Goal: Information Seeking & Learning: Learn about a topic

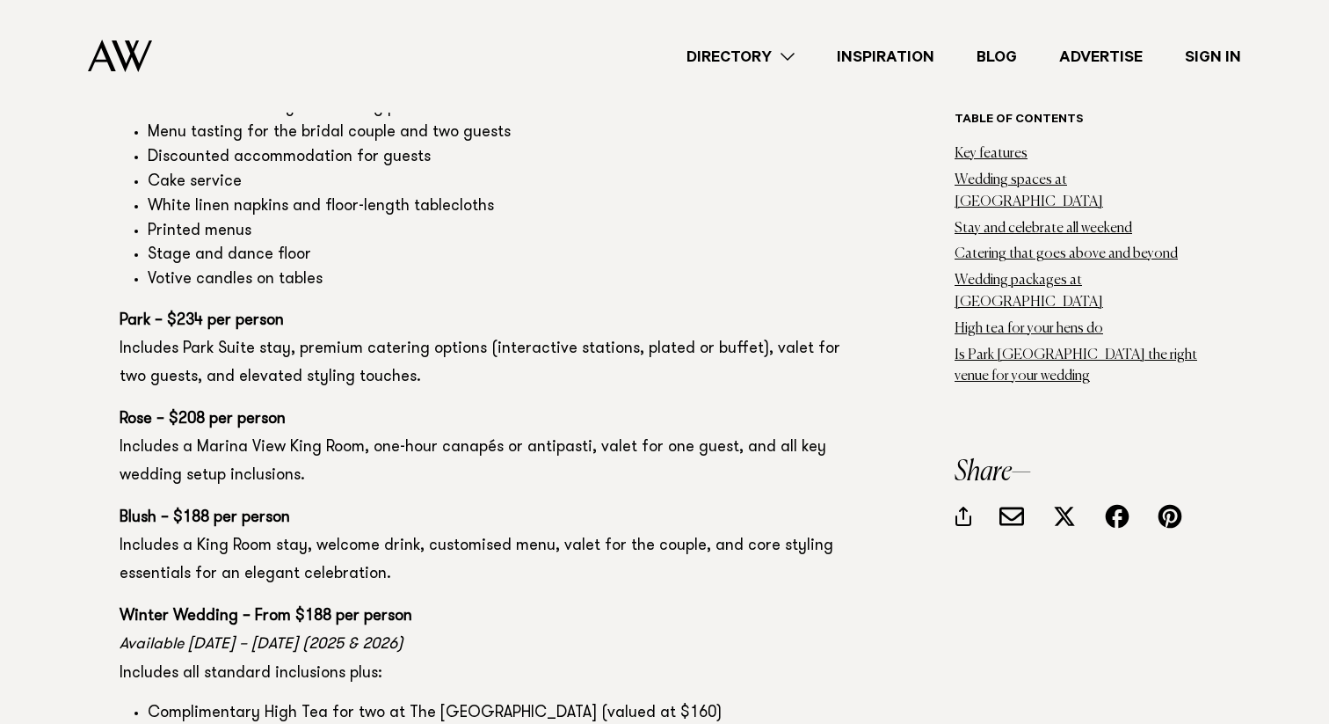
scroll to position [9831, 0]
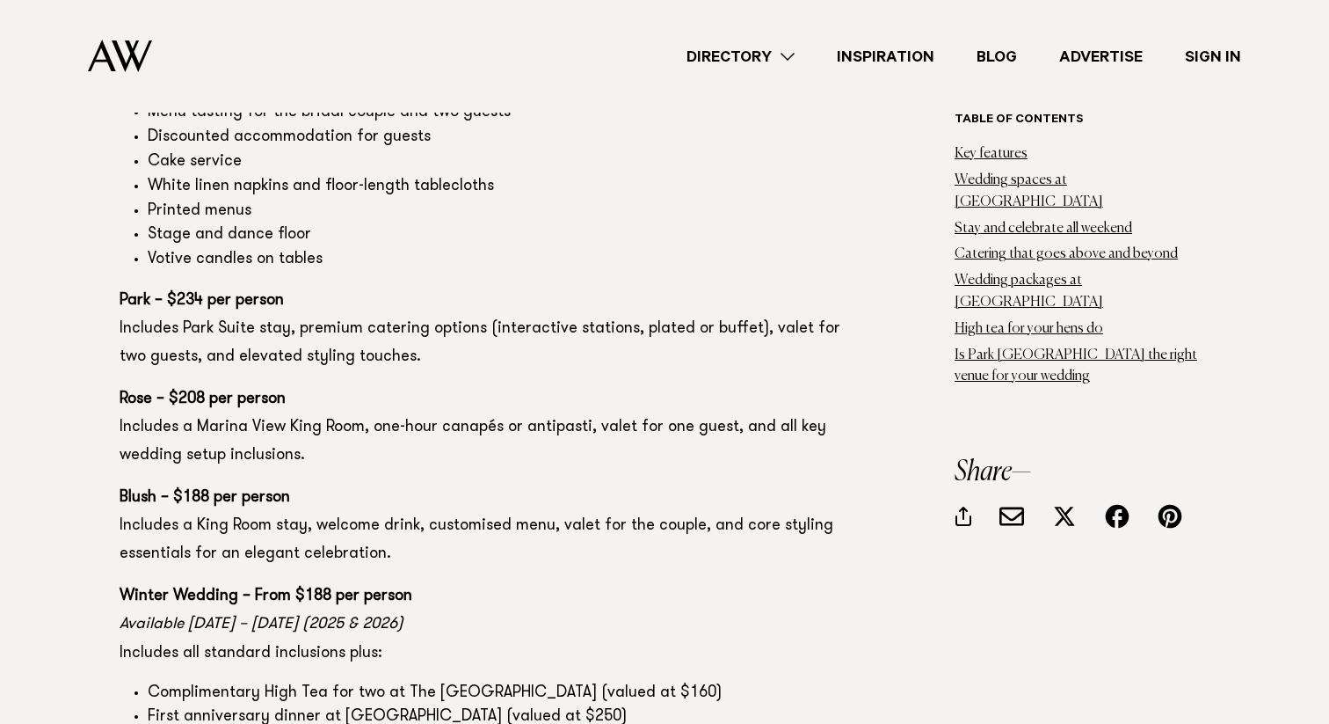
click at [433, 385] on p "Rose – $208 per person Includes a Marina View King Room, one-hour canapés or an…" at bounding box center [480, 427] width 721 height 84
click at [529, 287] on p "Park – $234 per person Includes Park Suite stay, premium catering options (inte…" at bounding box center [480, 329] width 721 height 84
click at [647, 287] on p "Park – $234 per person Includes Park Suite stay, premium catering options (inte…" at bounding box center [480, 329] width 721 height 84
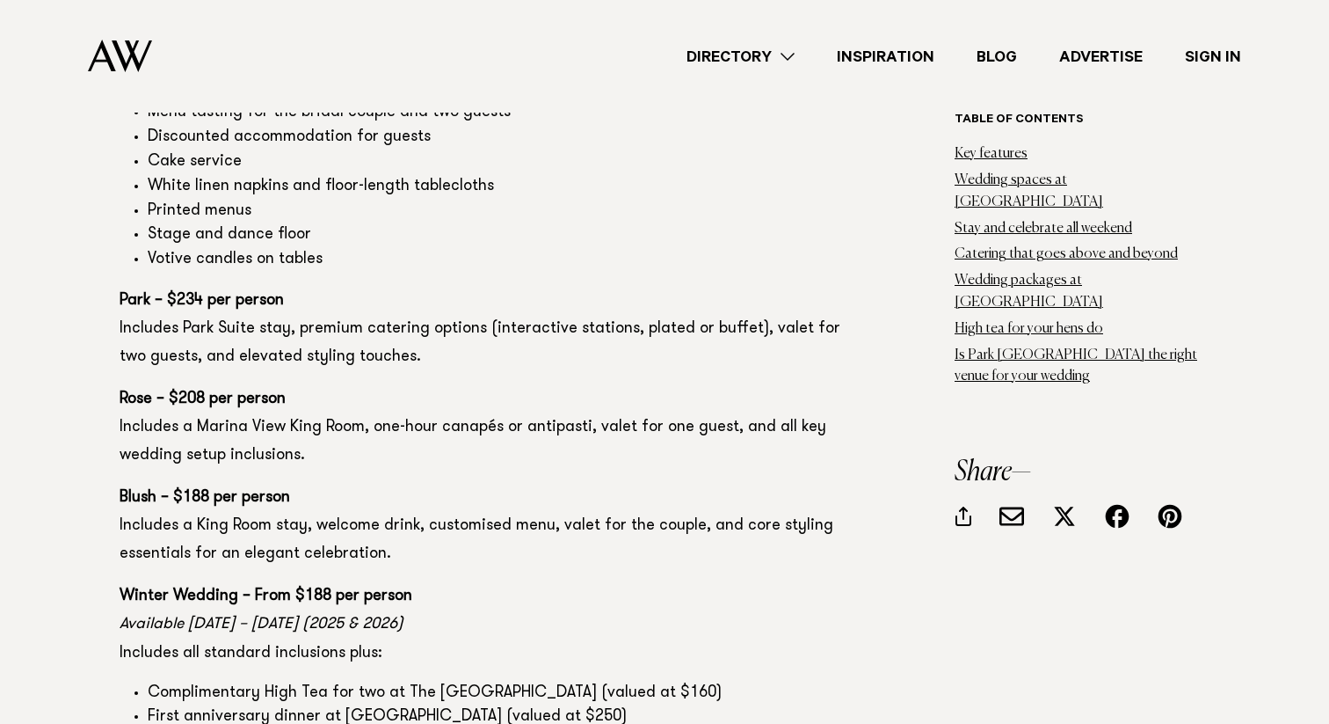
click at [647, 287] on p "Park – $234 per person Includes Park Suite stay, premium catering options (inte…" at bounding box center [480, 329] width 721 height 84
click at [655, 287] on p "Park – $234 per person Includes Park Suite stay, premium catering options (inte…" at bounding box center [480, 329] width 721 height 84
click at [726, 287] on p "Park – $234 per person Includes Park Suite stay, premium catering options (inte…" at bounding box center [480, 329] width 721 height 84
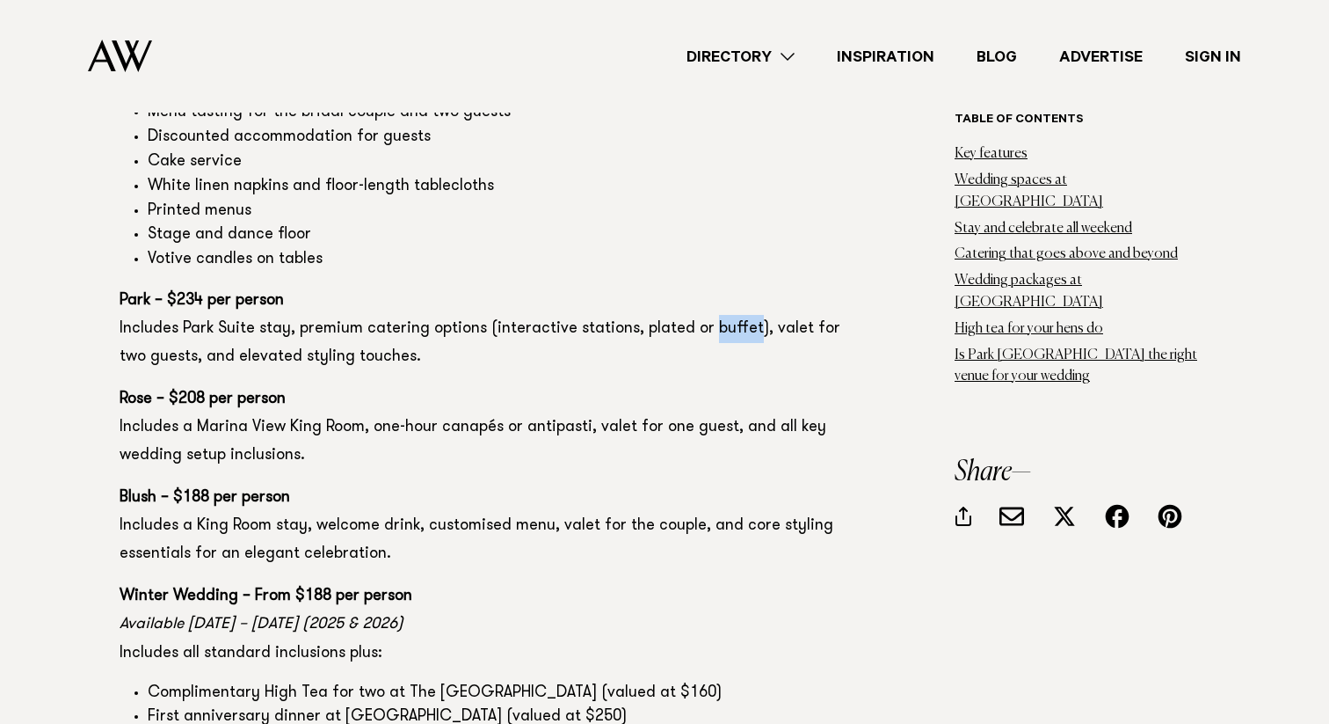
click at [280, 295] on p "Park – $234 per person Includes Park Suite stay, premium catering options (inte…" at bounding box center [480, 329] width 721 height 84
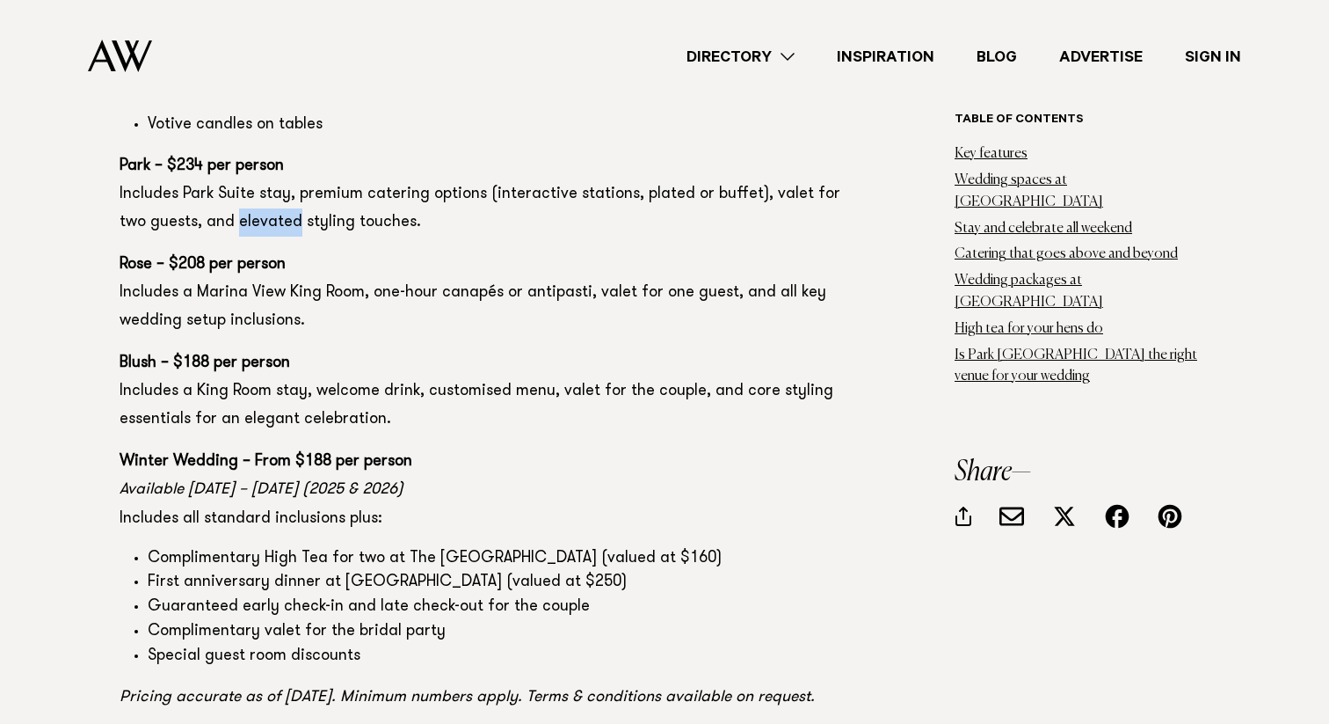
scroll to position [10002, 0]
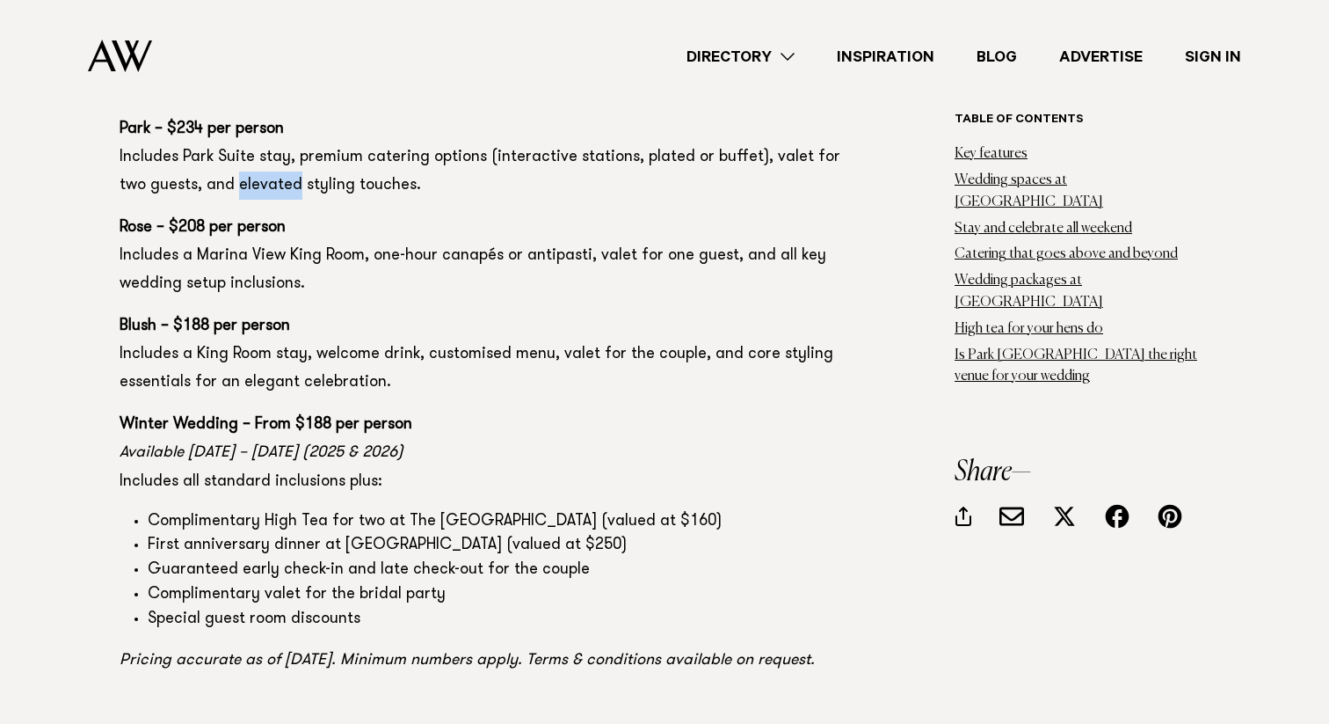
click at [455, 534] on li "First anniversary dinner at Onemata (valued at $250)" at bounding box center [494, 546] width 693 height 25
click at [558, 312] on p "Blush – $188 per person Includes a King Room stay, welcome drink, customised me…" at bounding box center [480, 354] width 721 height 84
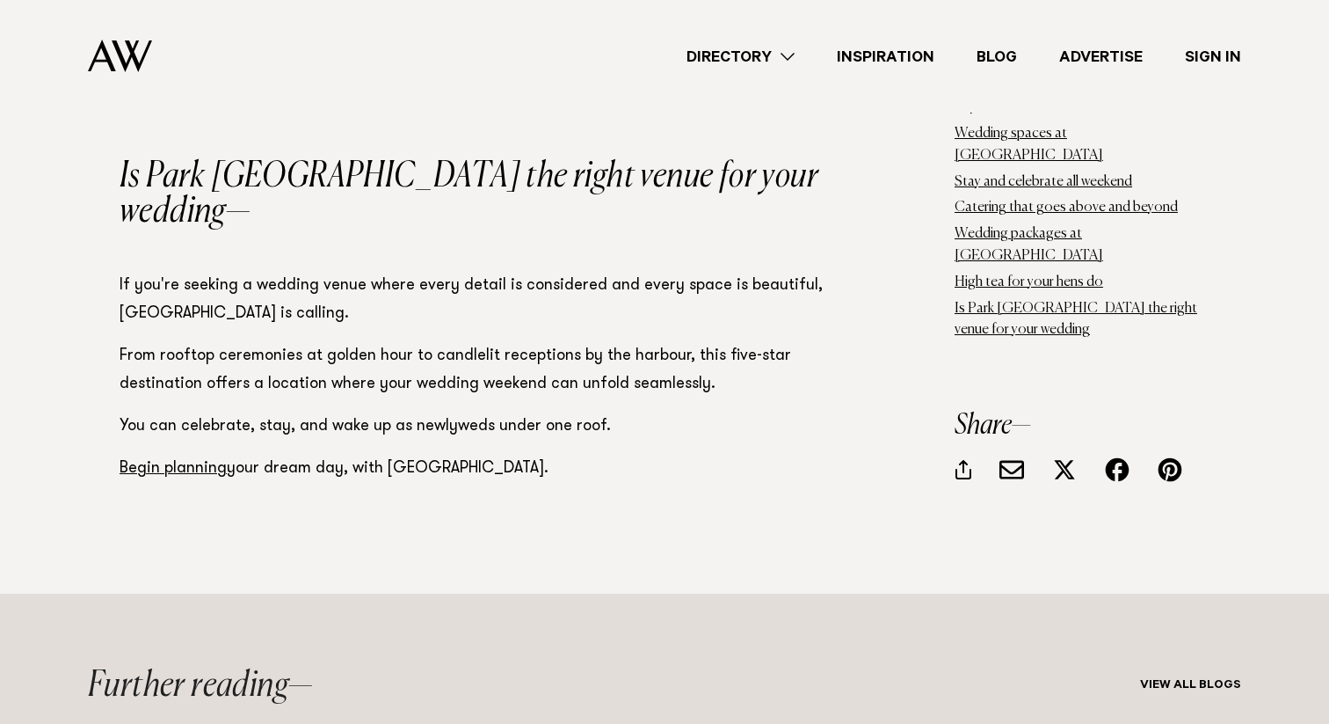
scroll to position [12072, 0]
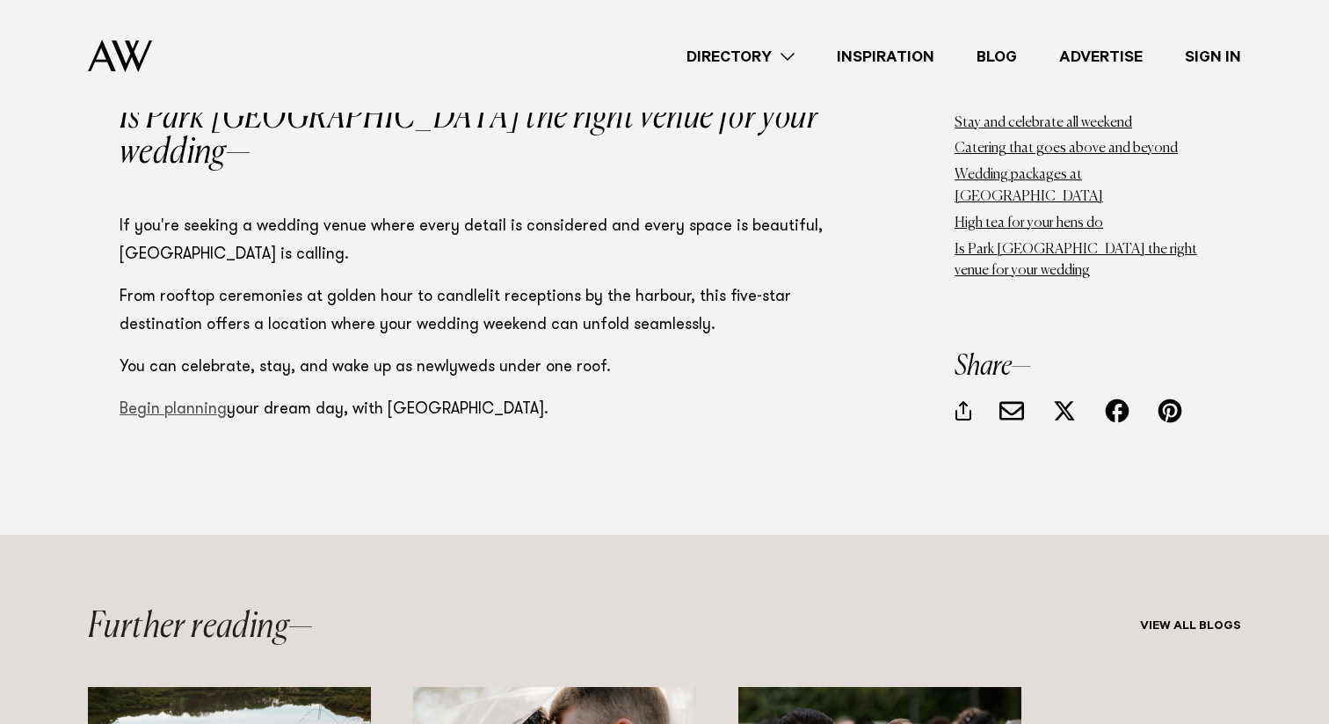
click at [163, 402] on link "Begin planning" at bounding box center [173, 410] width 107 height 16
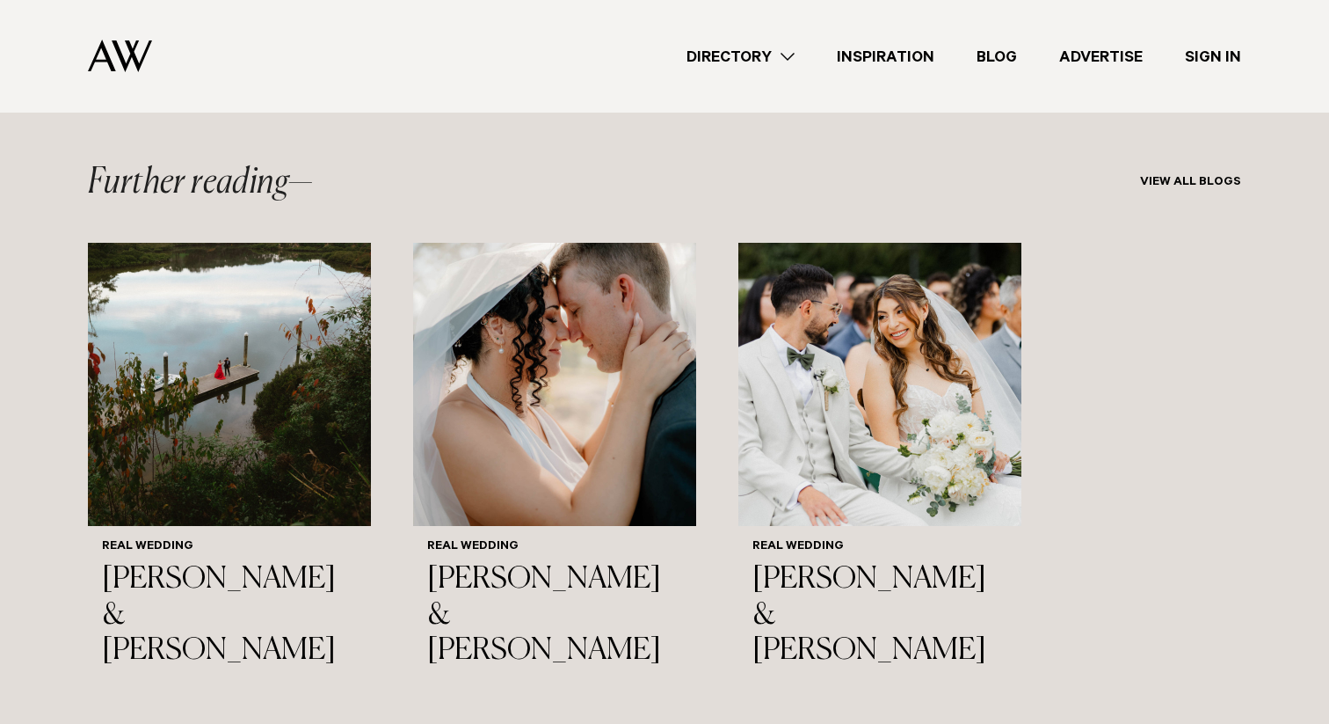
scroll to position [12631, 0]
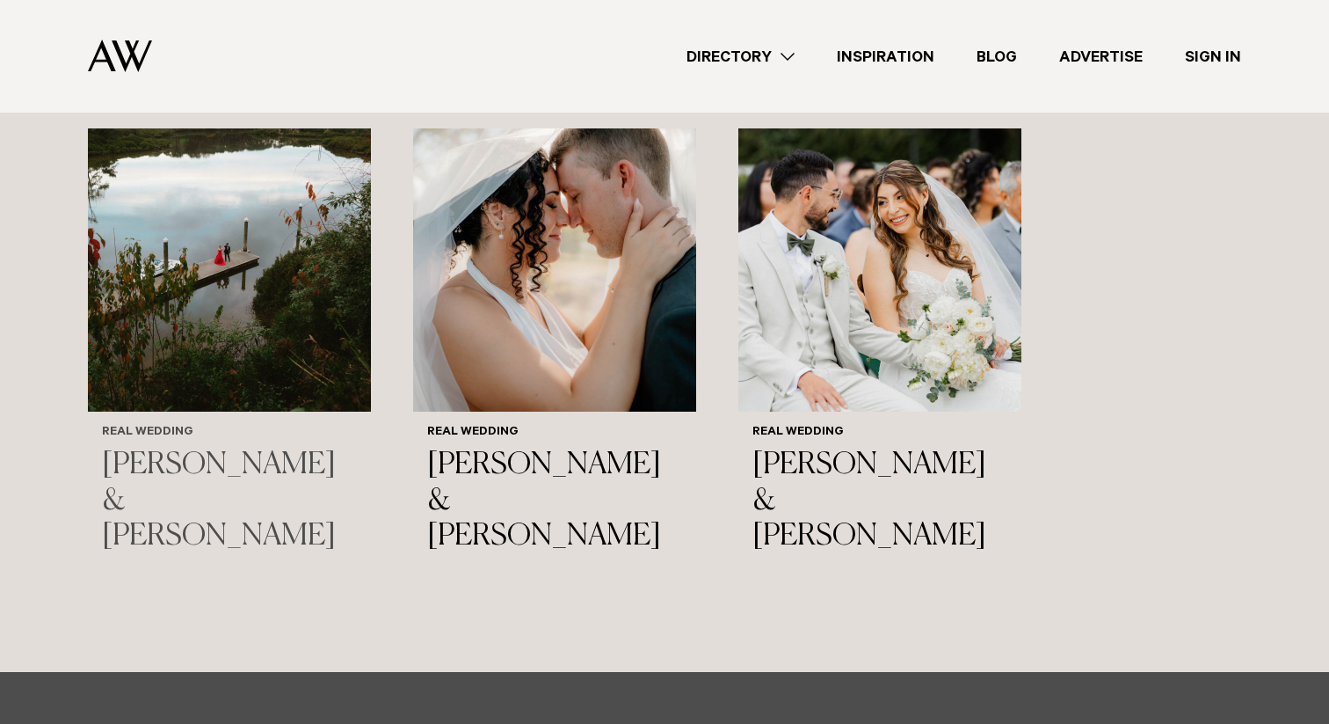
click at [265, 201] on img "1 / 3" at bounding box center [229, 269] width 283 height 283
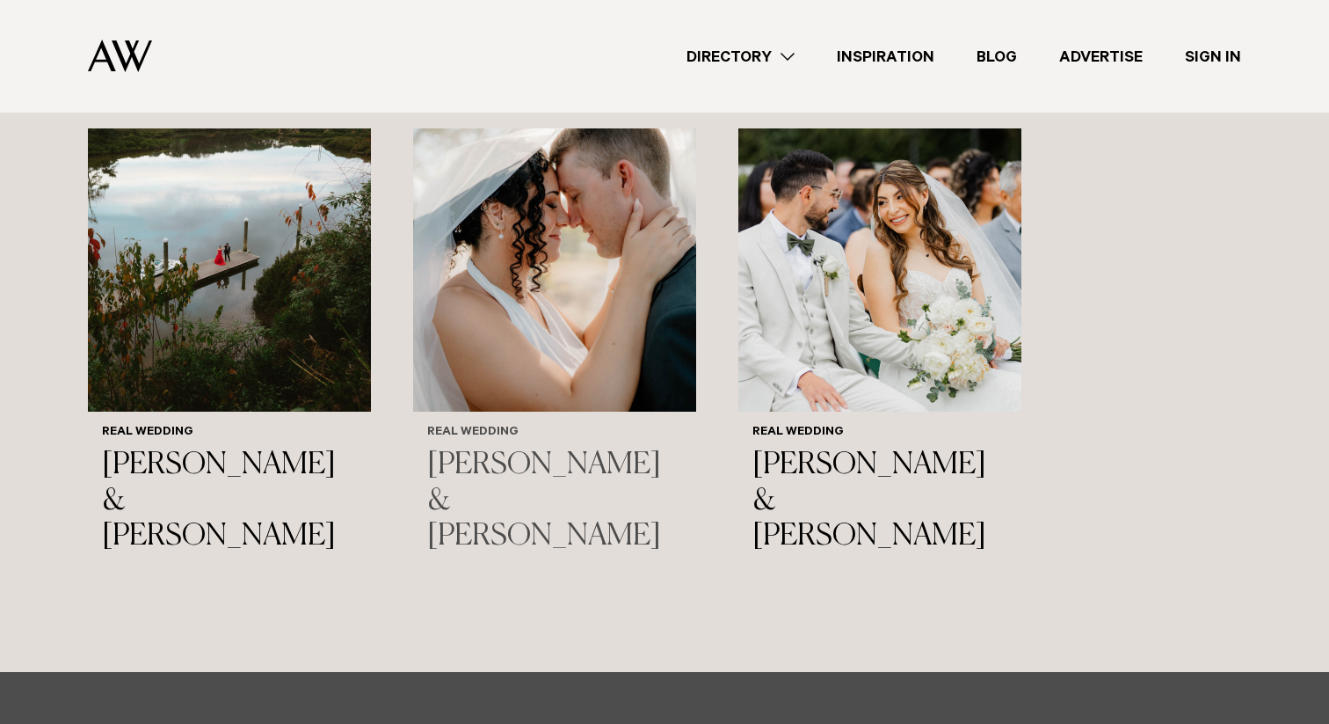
click at [575, 283] on img "2 / 3" at bounding box center [554, 269] width 283 height 283
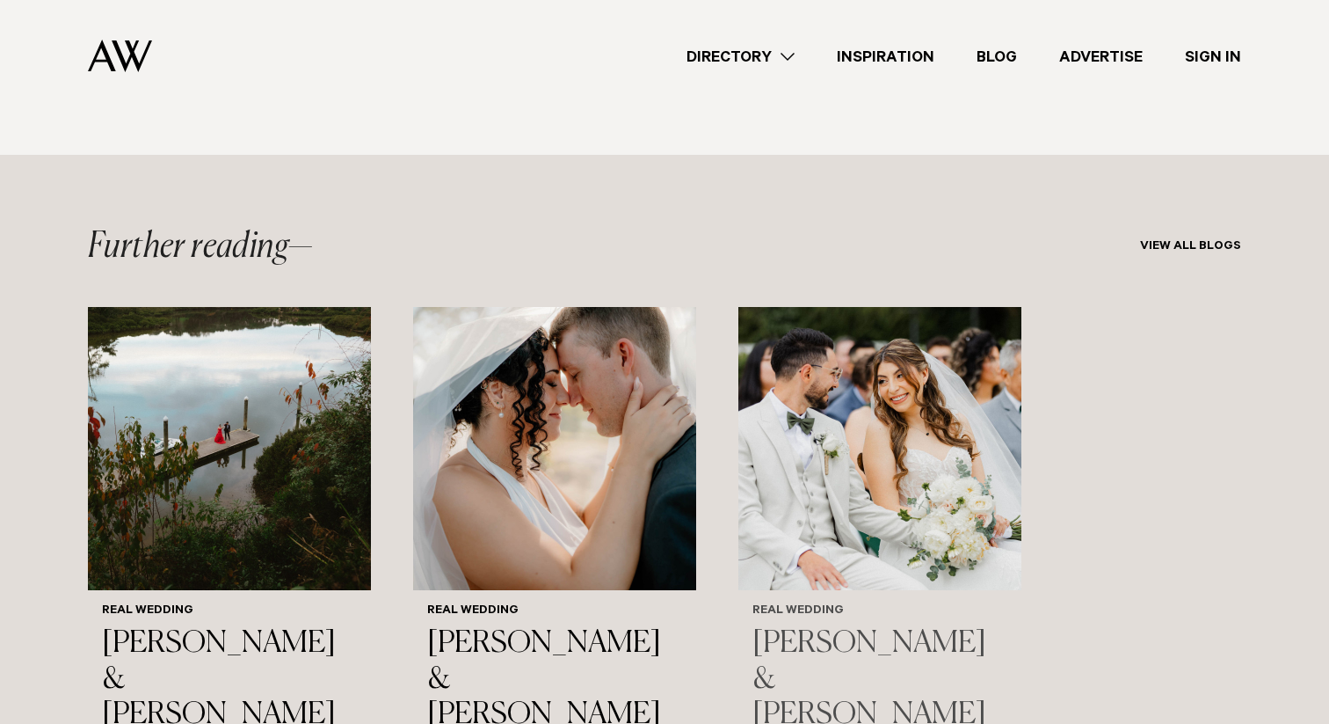
click at [966, 375] on img "3 / 3" at bounding box center [879, 448] width 283 height 283
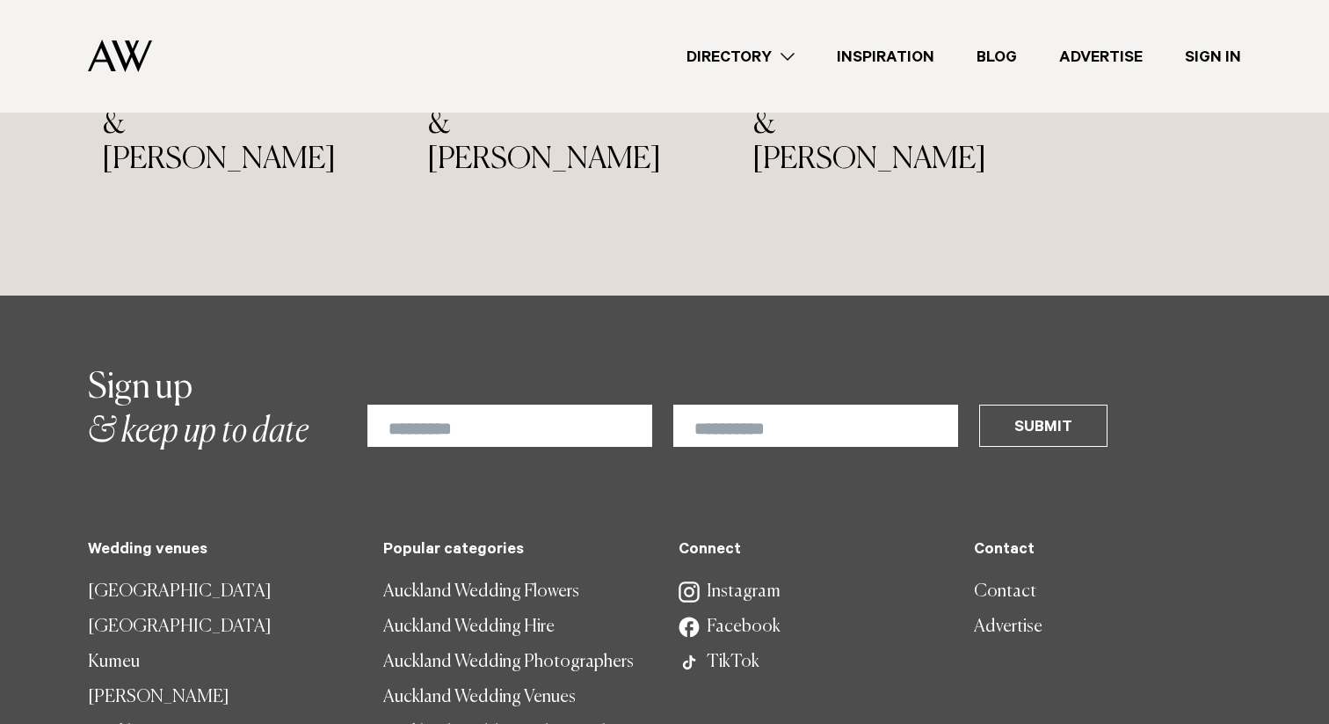
scroll to position [13056, 0]
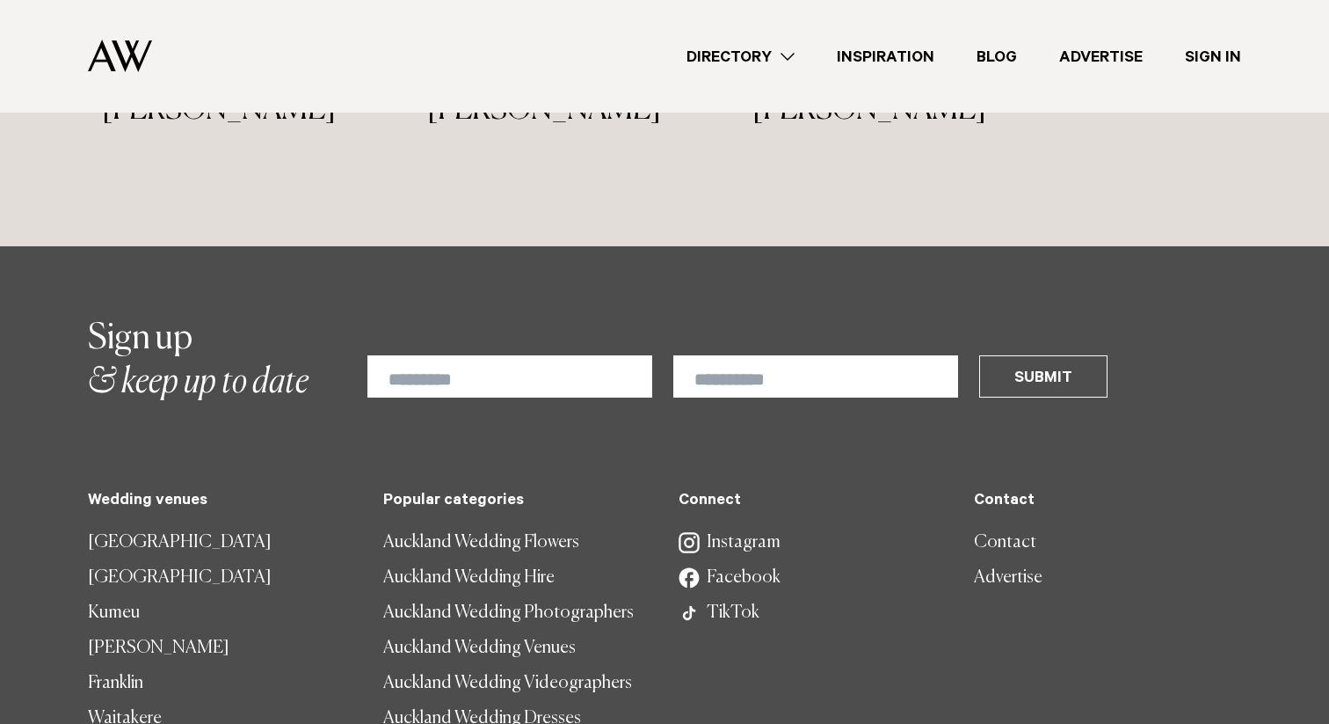
click at [722, 525] on link "Instagram" at bounding box center [812, 542] width 267 height 35
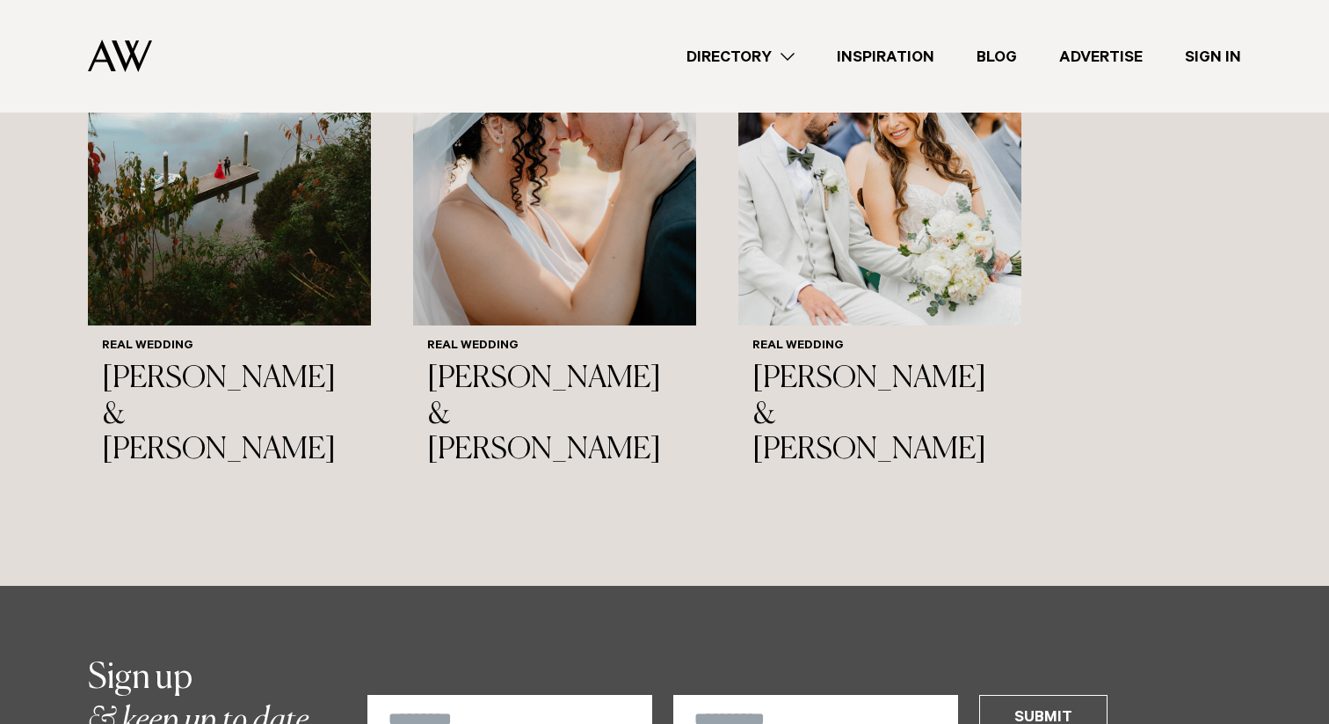
scroll to position [12563, 0]
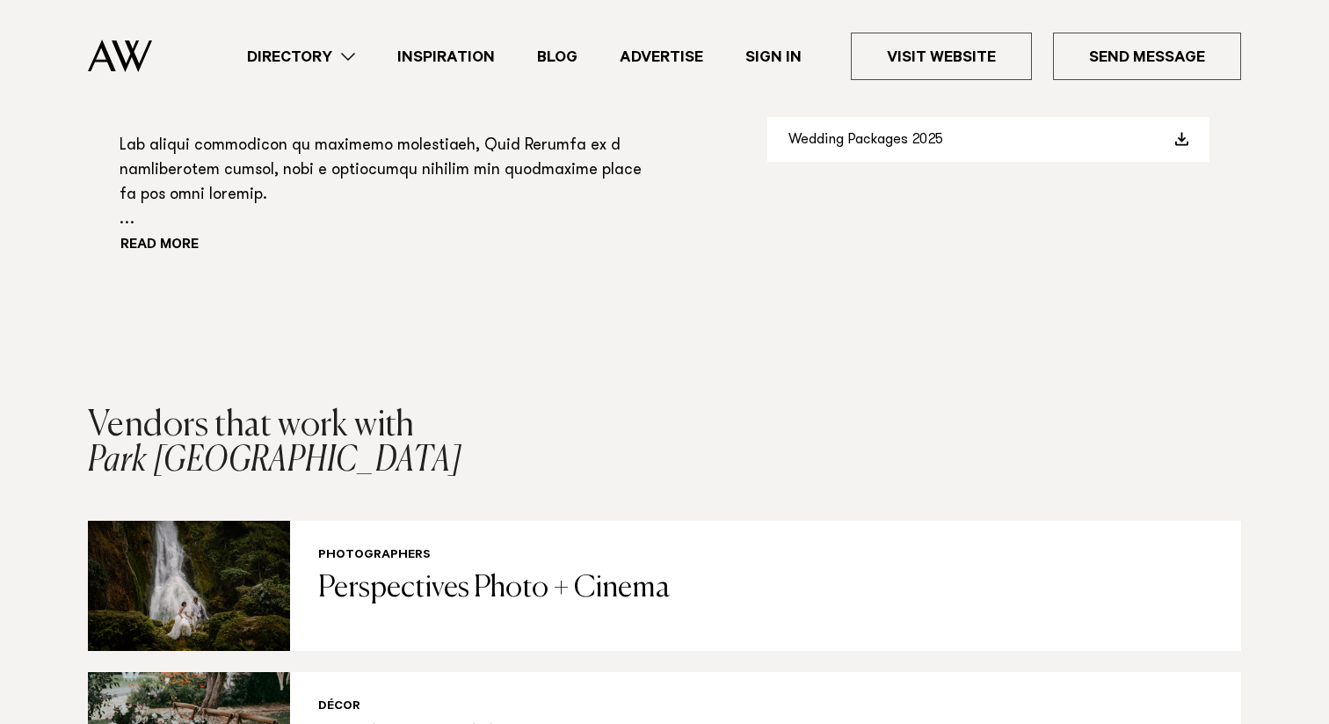
scroll to position [1378, 0]
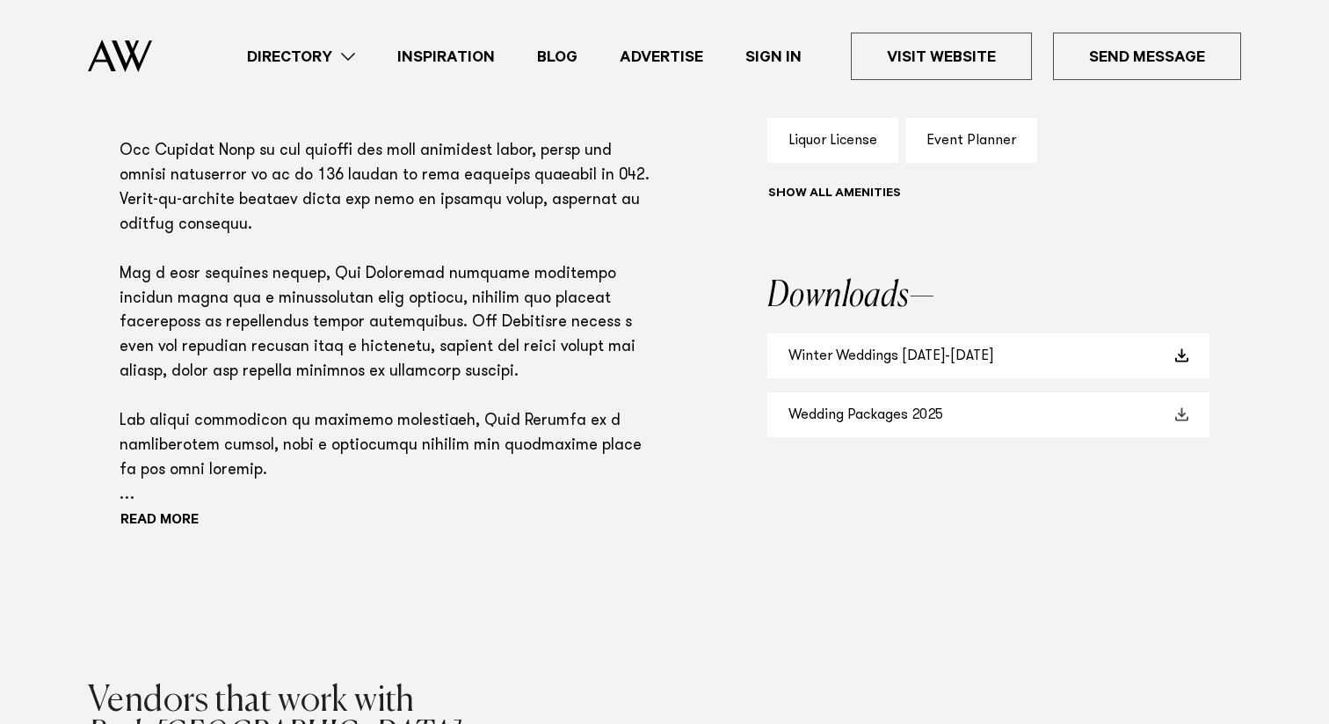
click at [921, 392] on link "Wedding Packages 2025" at bounding box center [988, 414] width 442 height 45
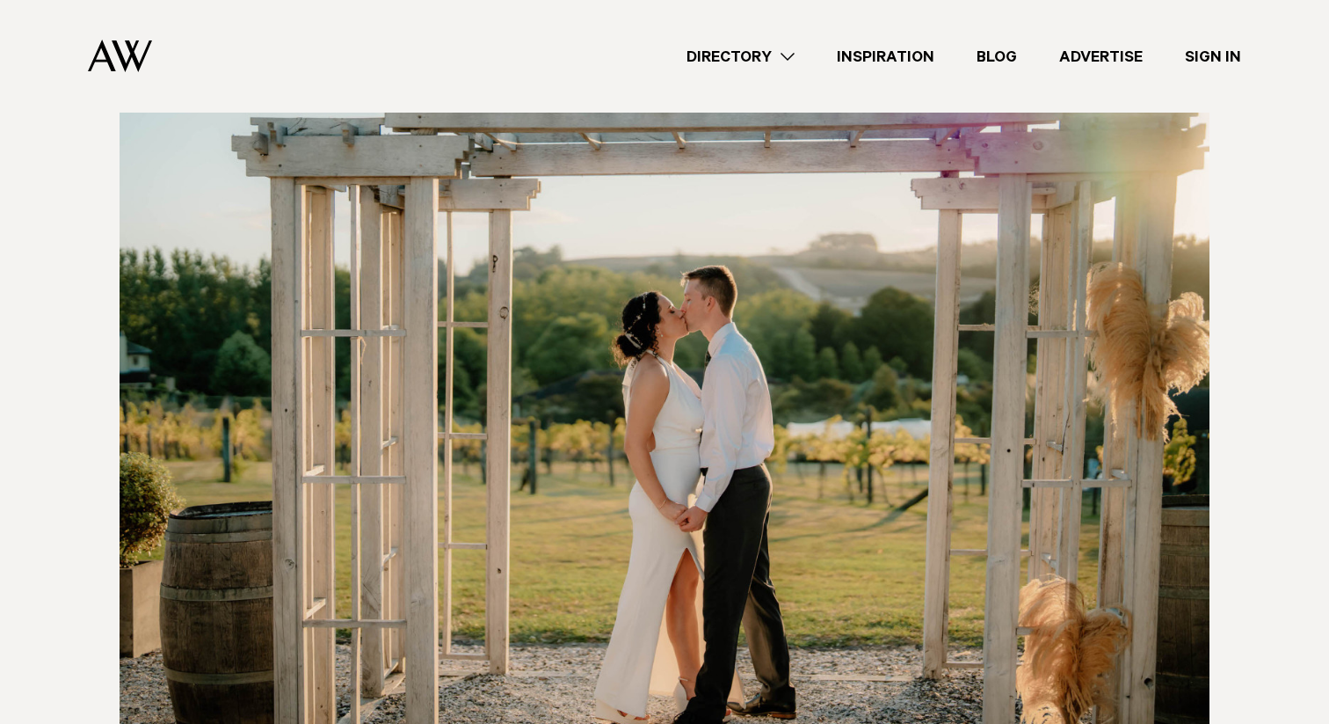
scroll to position [4564, 0]
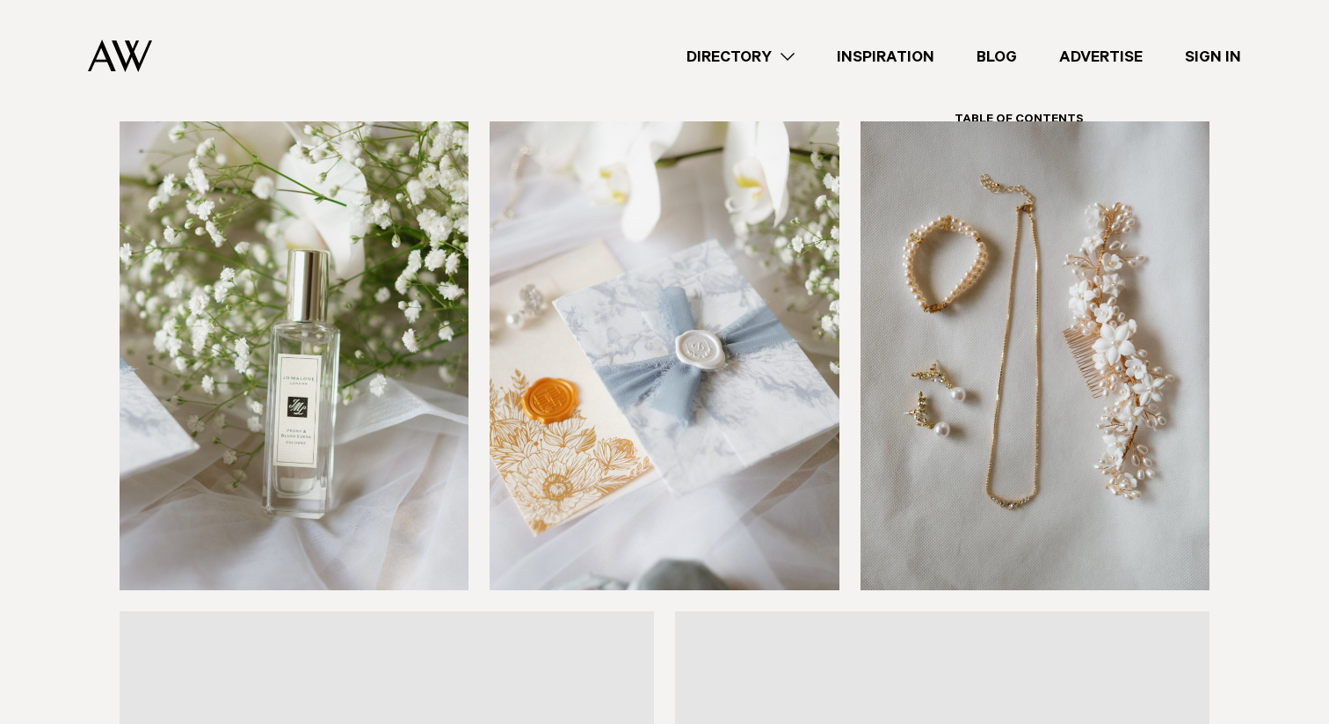
scroll to position [2376, 0]
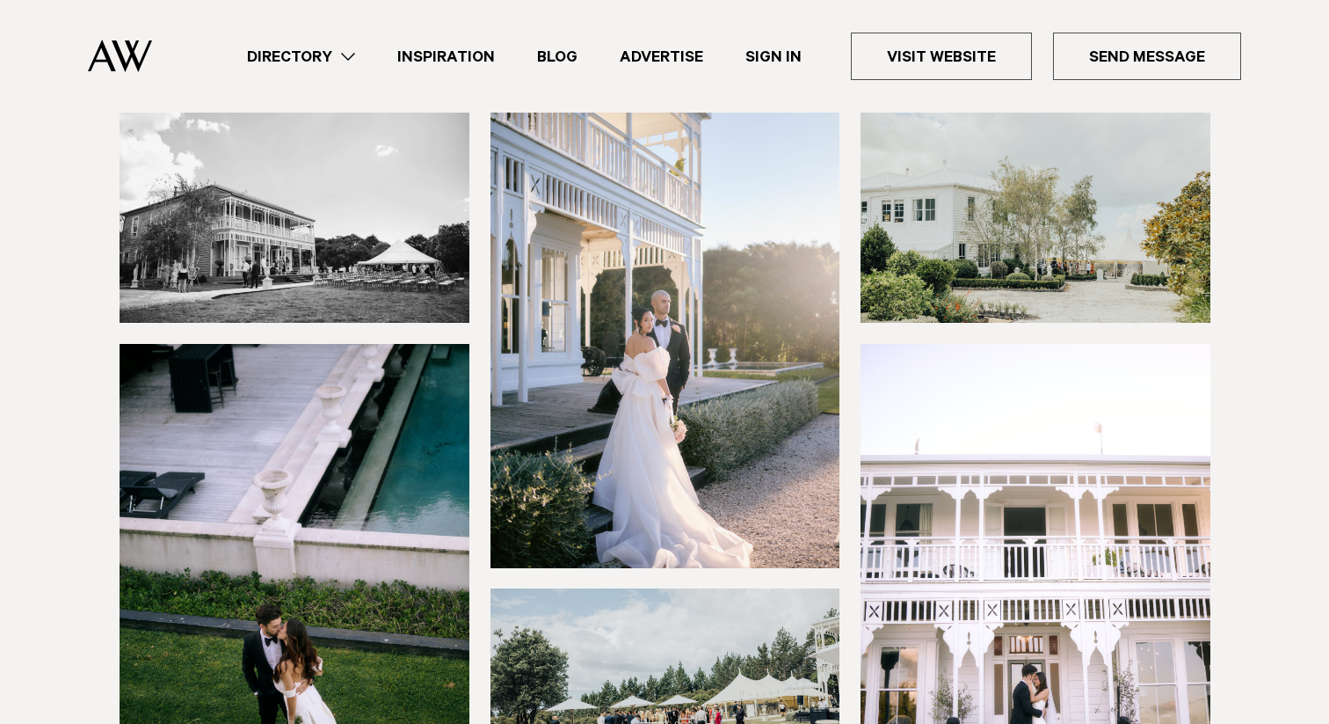
scroll to position [205, 0]
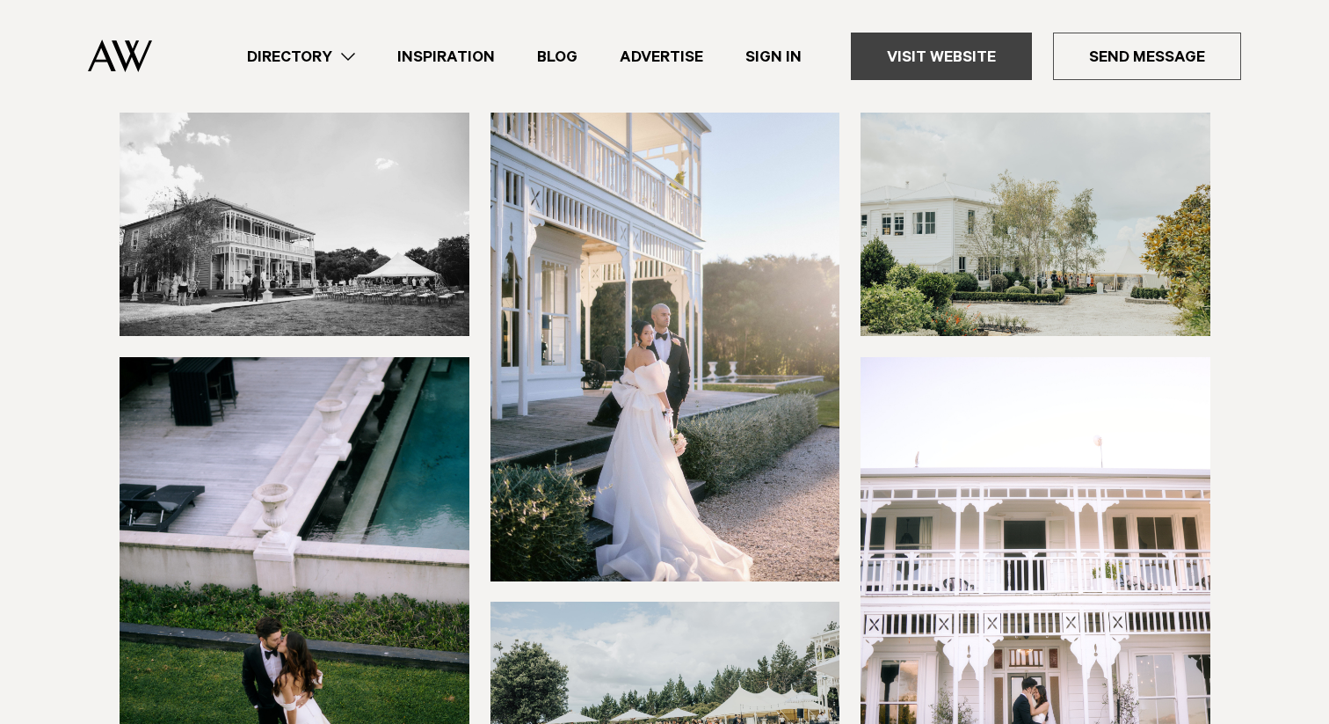
click at [967, 75] on link "Visit Website" at bounding box center [941, 56] width 181 height 47
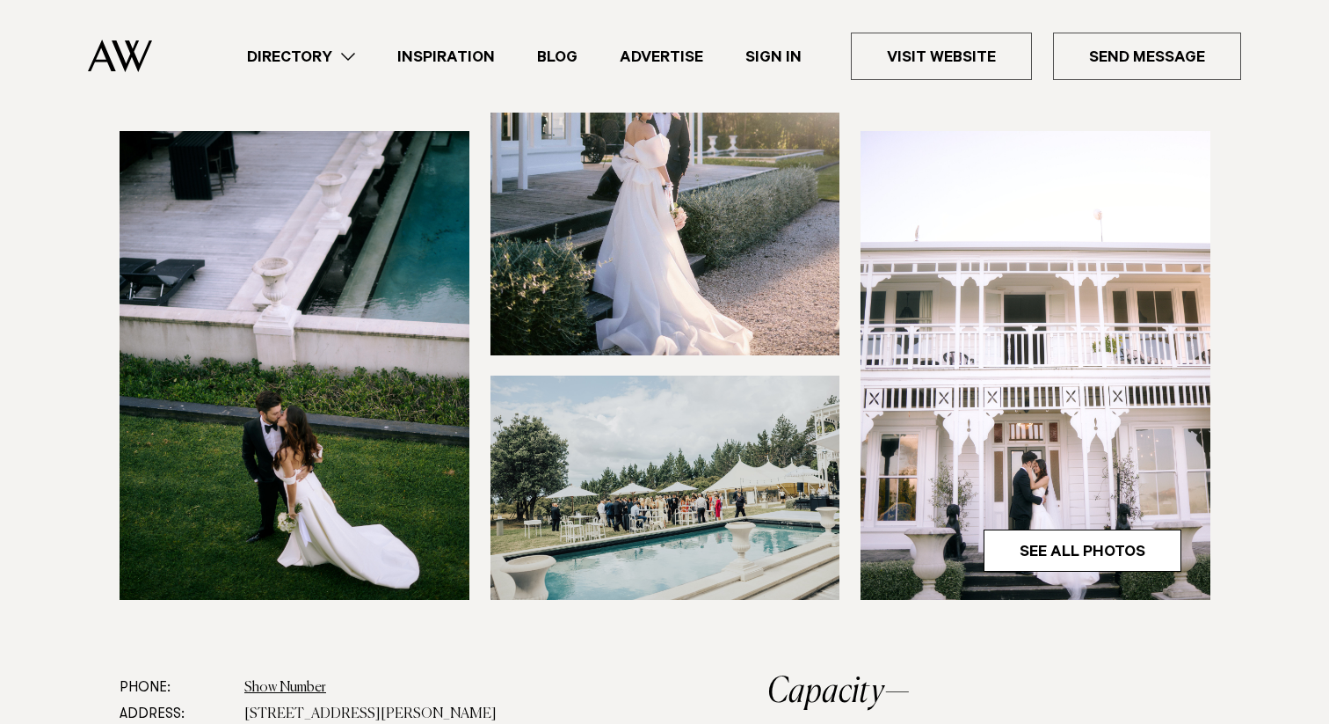
scroll to position [590, 0]
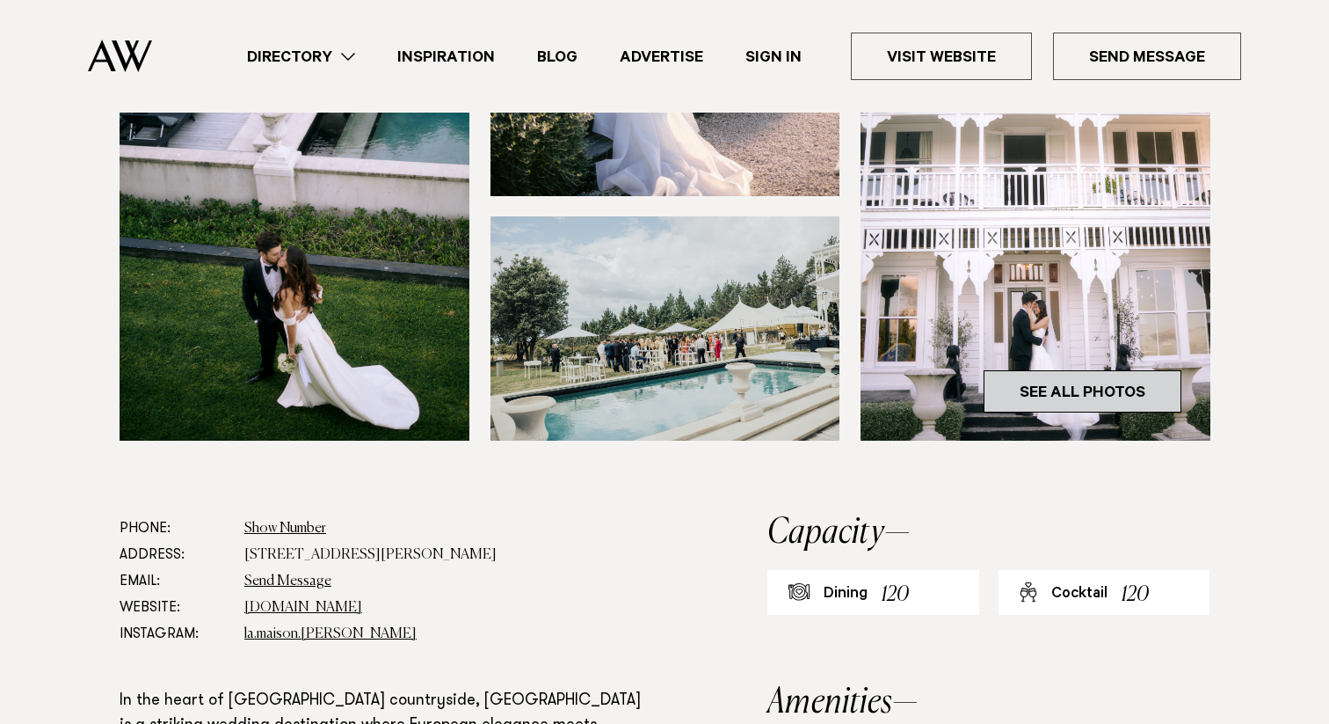
click at [1037, 389] on link "See All Photos" at bounding box center [1083, 391] width 198 height 42
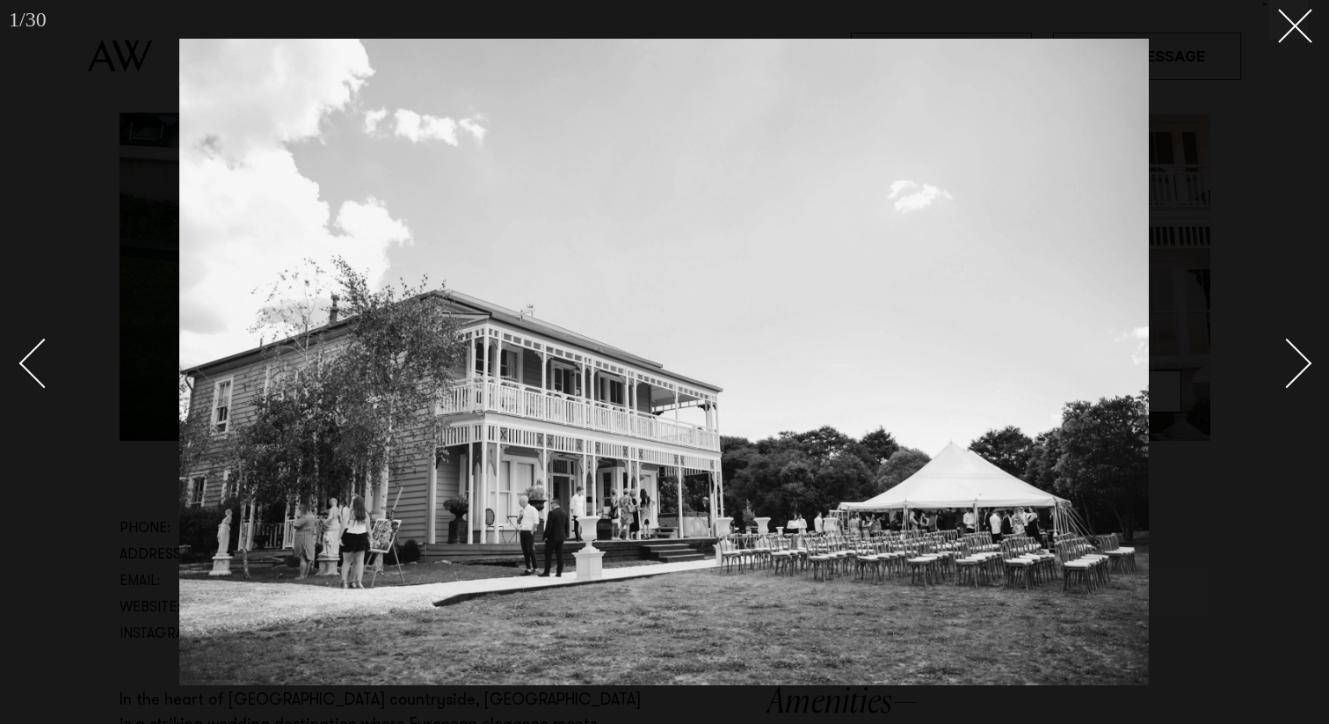
click at [1298, 374] on div "Next slide" at bounding box center [1287, 363] width 50 height 50
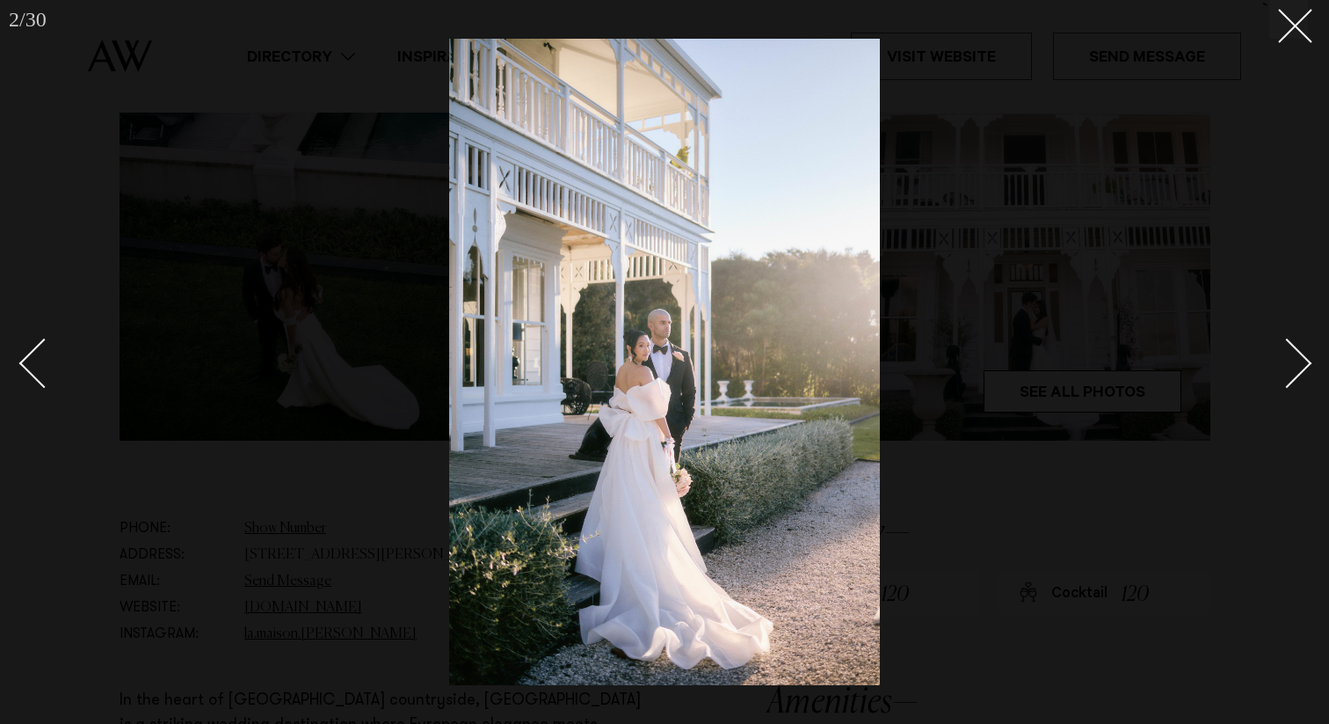
click at [1298, 374] on div "Next slide" at bounding box center [1287, 363] width 50 height 50
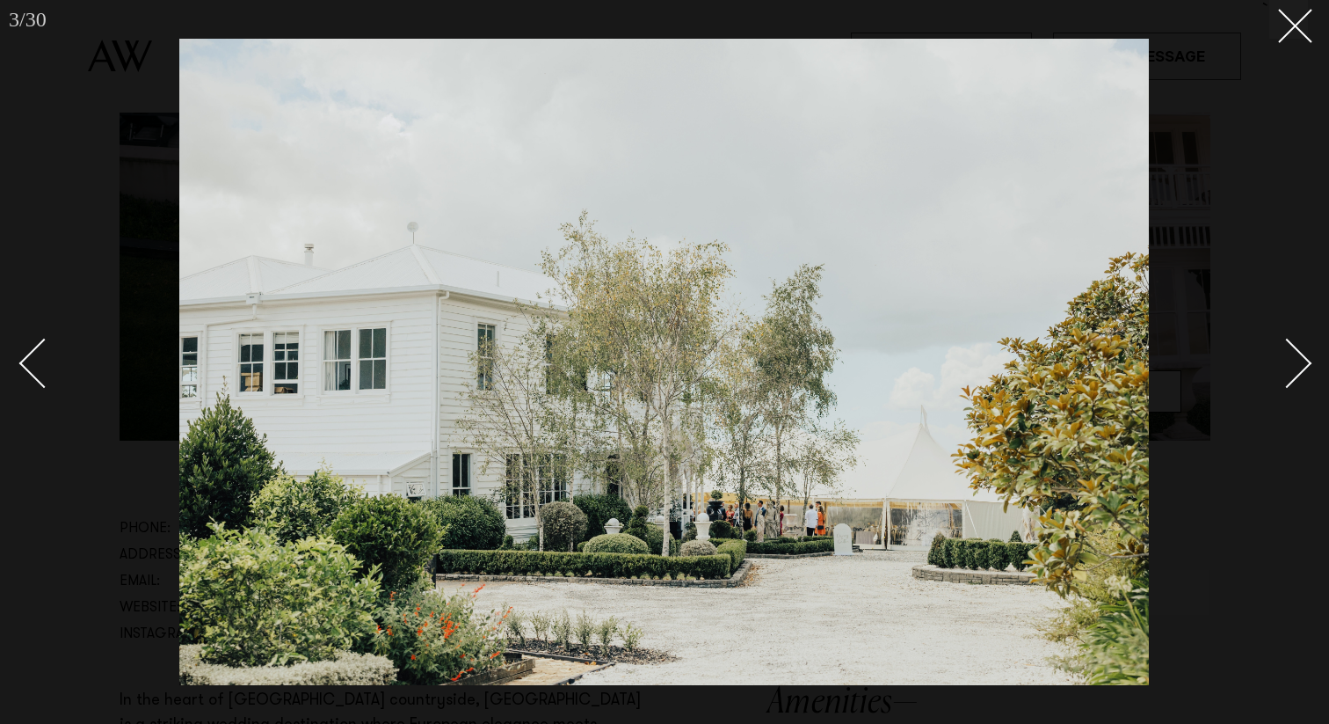
click at [1298, 374] on div "Next slide" at bounding box center [1287, 363] width 50 height 50
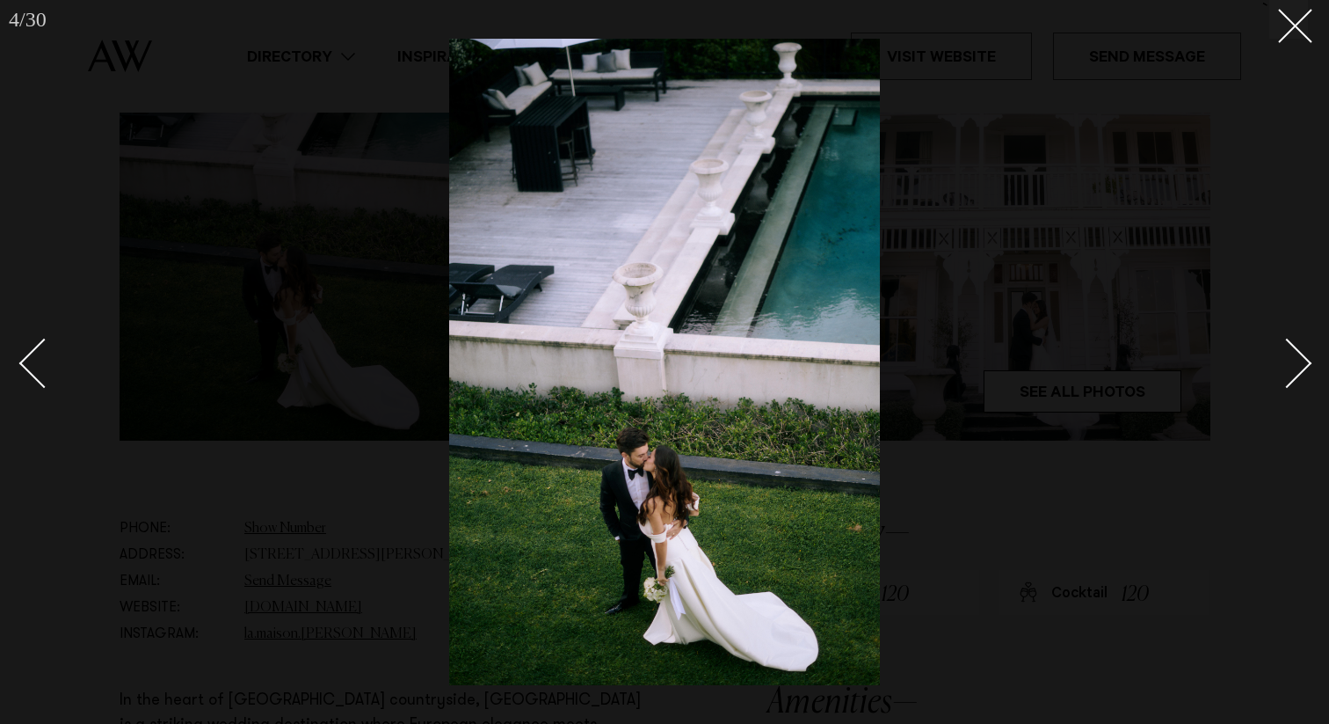
click at [1298, 374] on div "Next slide" at bounding box center [1287, 363] width 50 height 50
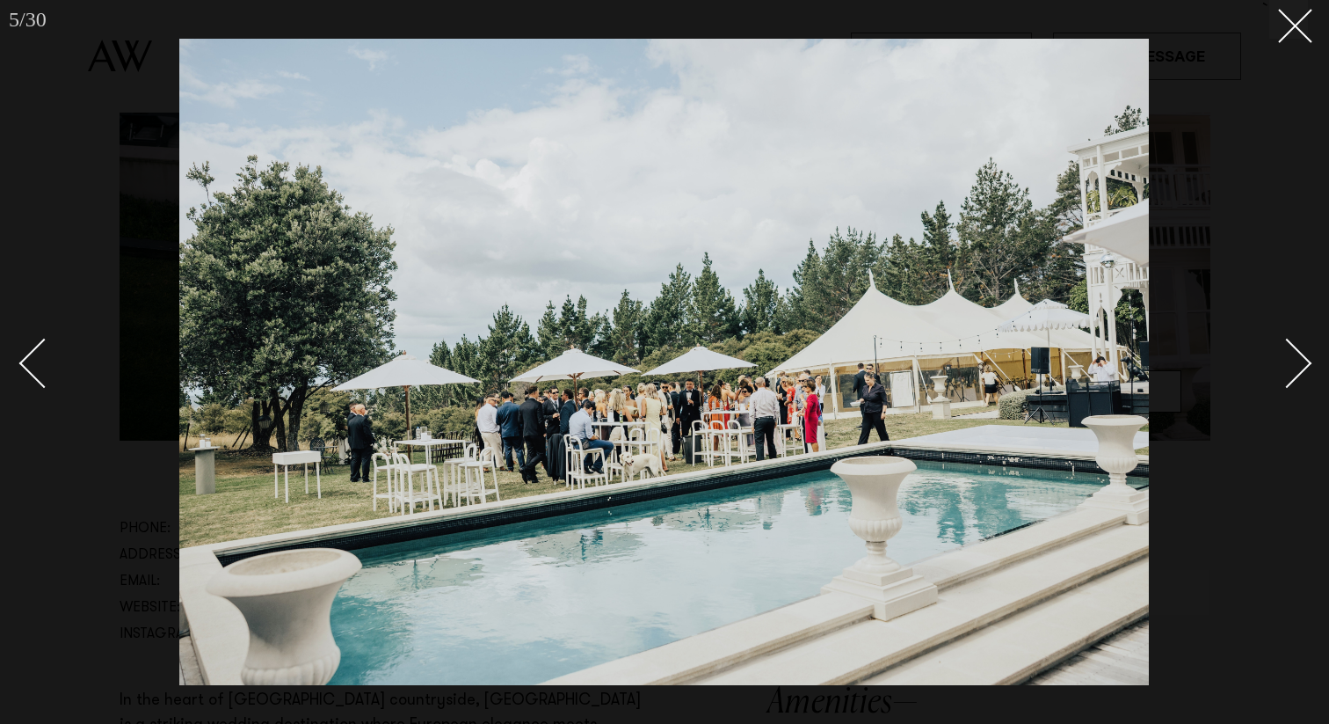
click at [1298, 374] on div "Next slide" at bounding box center [1287, 363] width 50 height 50
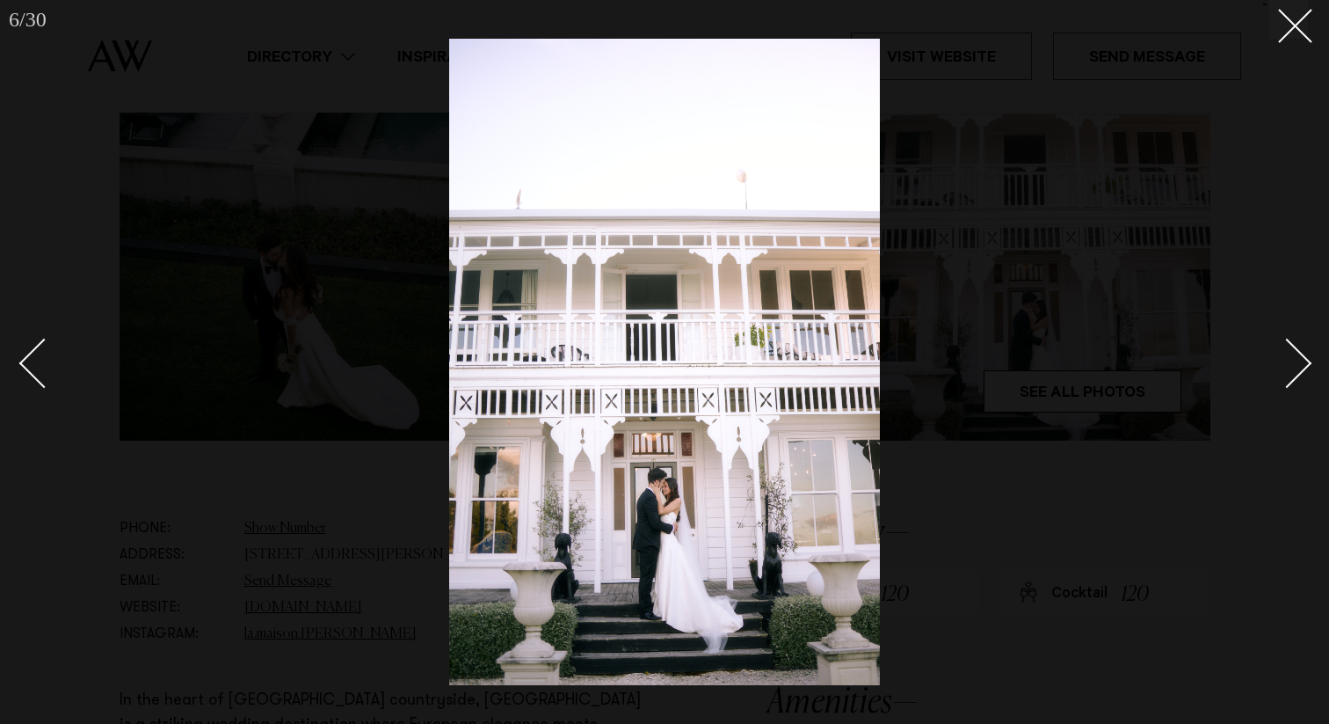
click at [1298, 374] on div "Next slide" at bounding box center [1287, 363] width 50 height 50
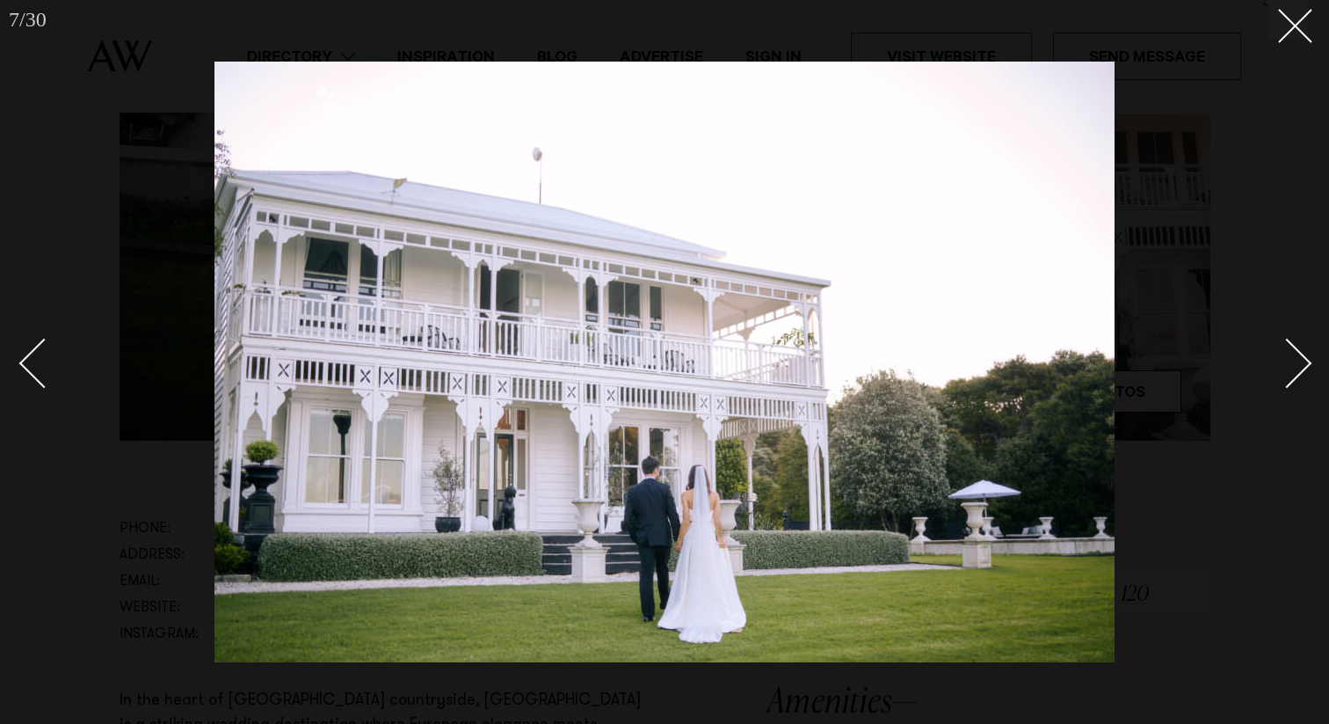
click at [1298, 374] on div "Next slide" at bounding box center [1287, 363] width 50 height 50
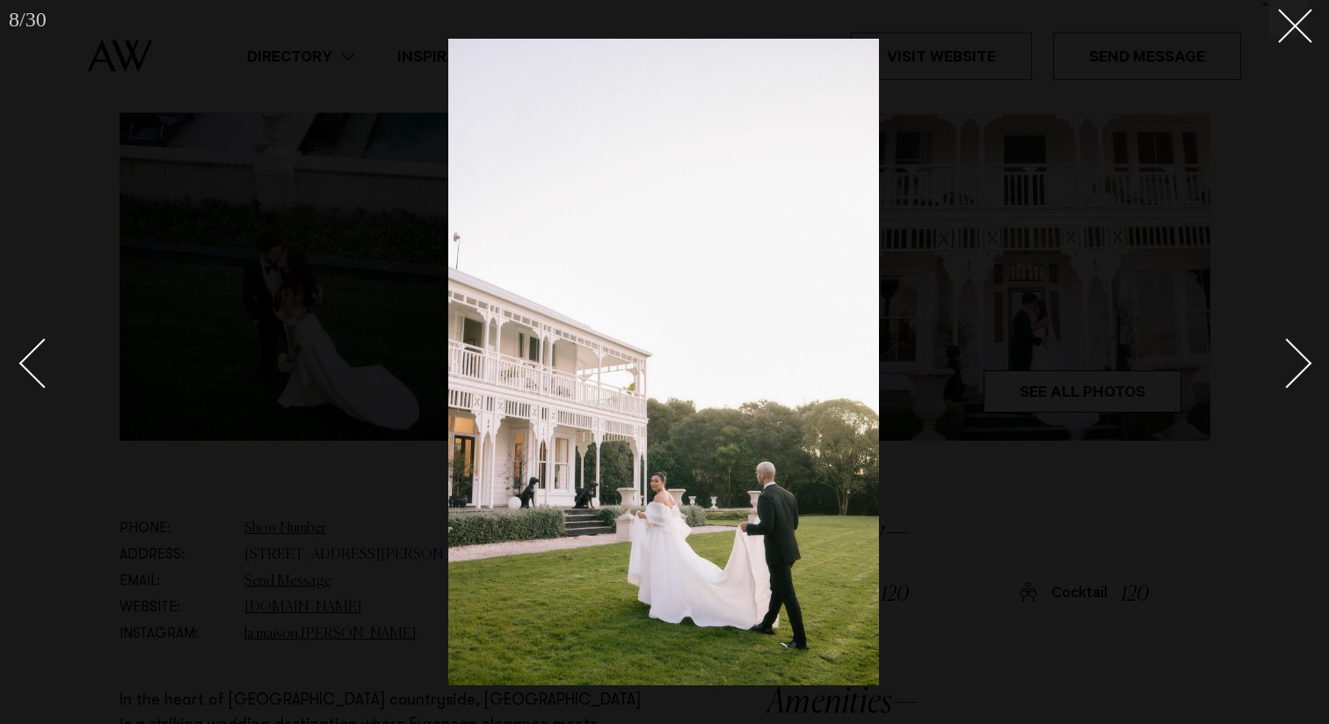
click at [1298, 374] on div "Next slide" at bounding box center [1287, 363] width 50 height 50
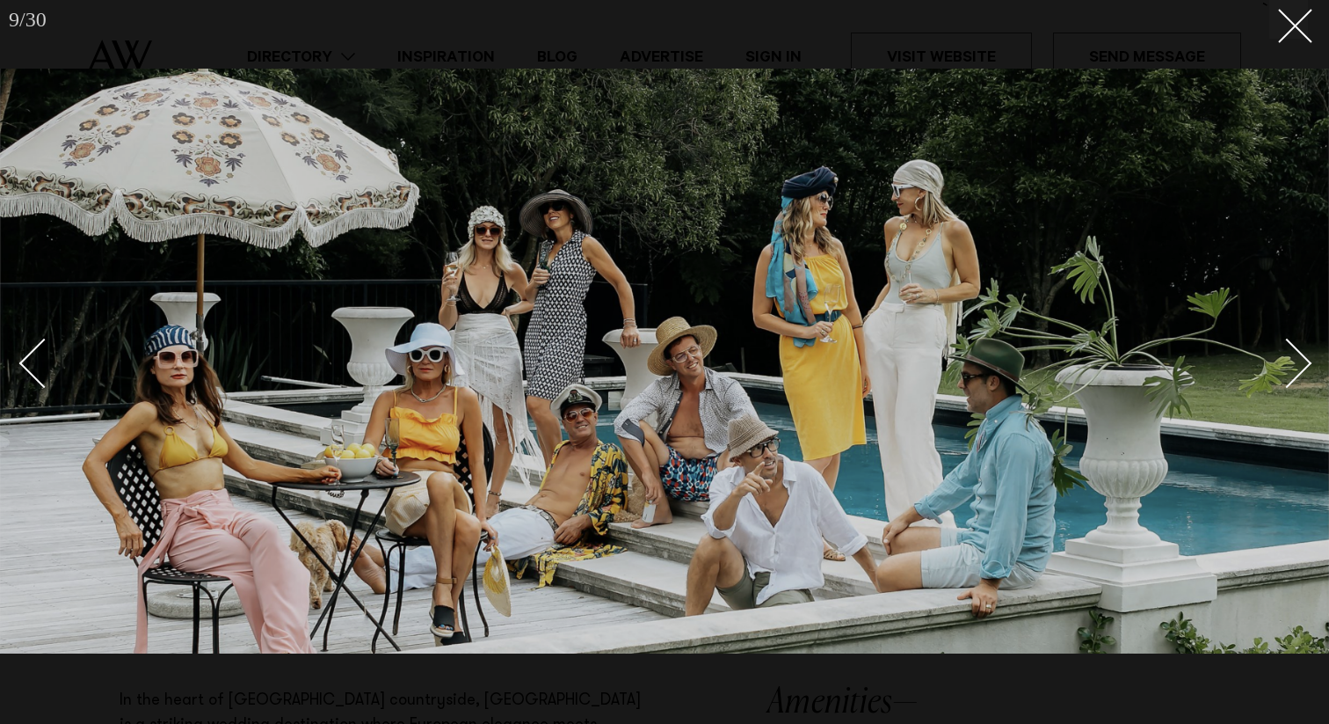
click at [1298, 374] on div "Next slide" at bounding box center [1287, 363] width 50 height 50
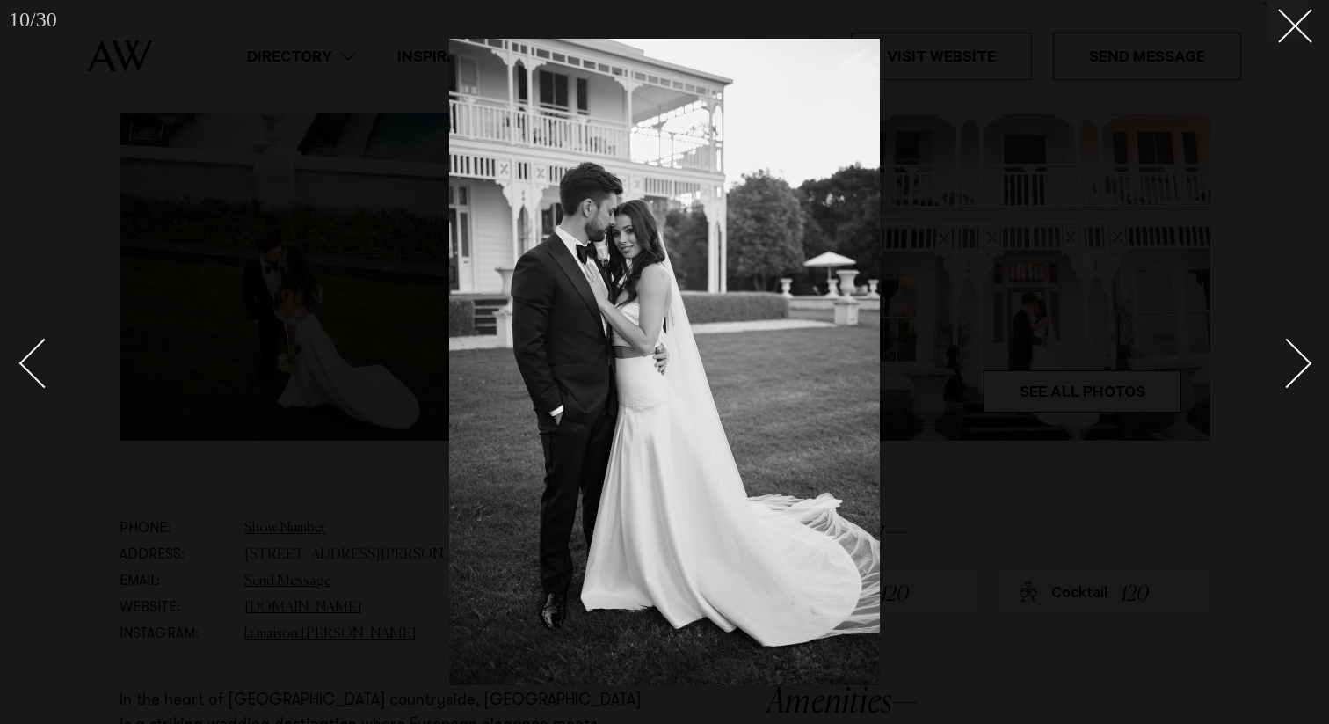
click at [1298, 374] on div "Next slide" at bounding box center [1287, 363] width 50 height 50
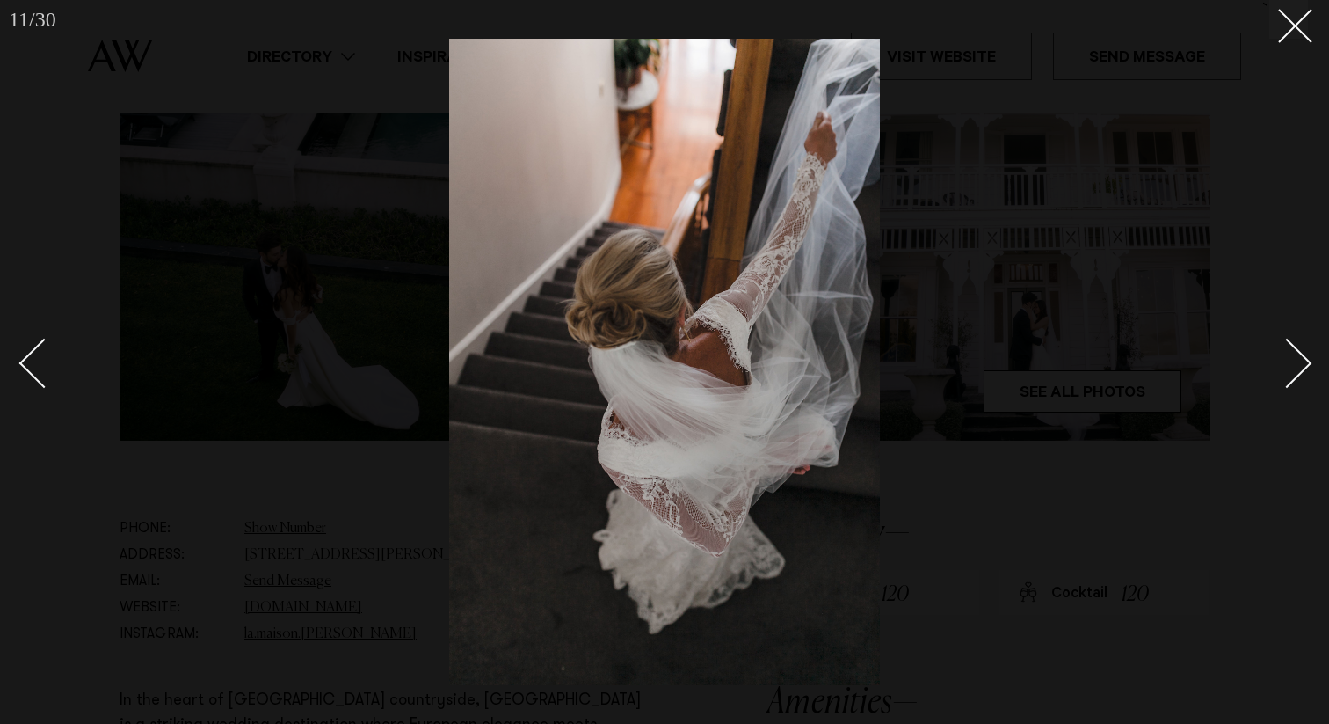
click at [1298, 374] on div "Next slide" at bounding box center [1287, 363] width 50 height 50
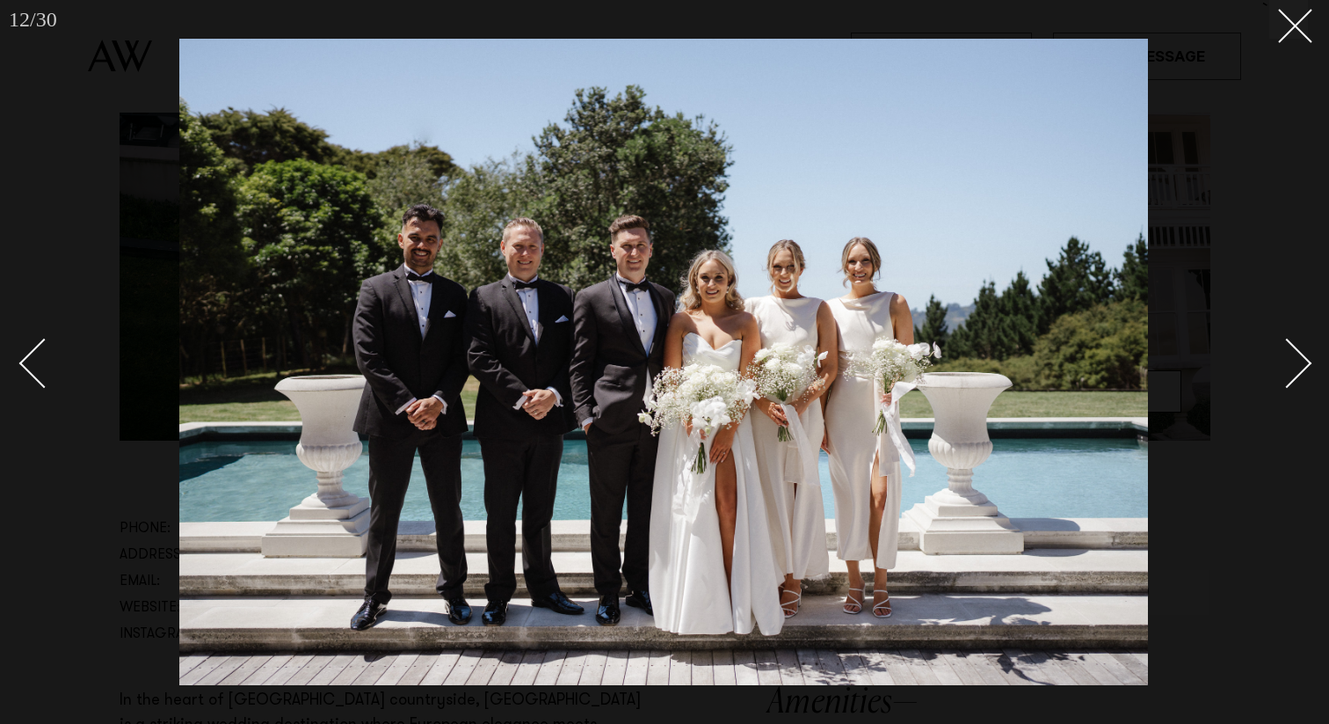
click at [1298, 374] on div "Next slide" at bounding box center [1287, 363] width 50 height 50
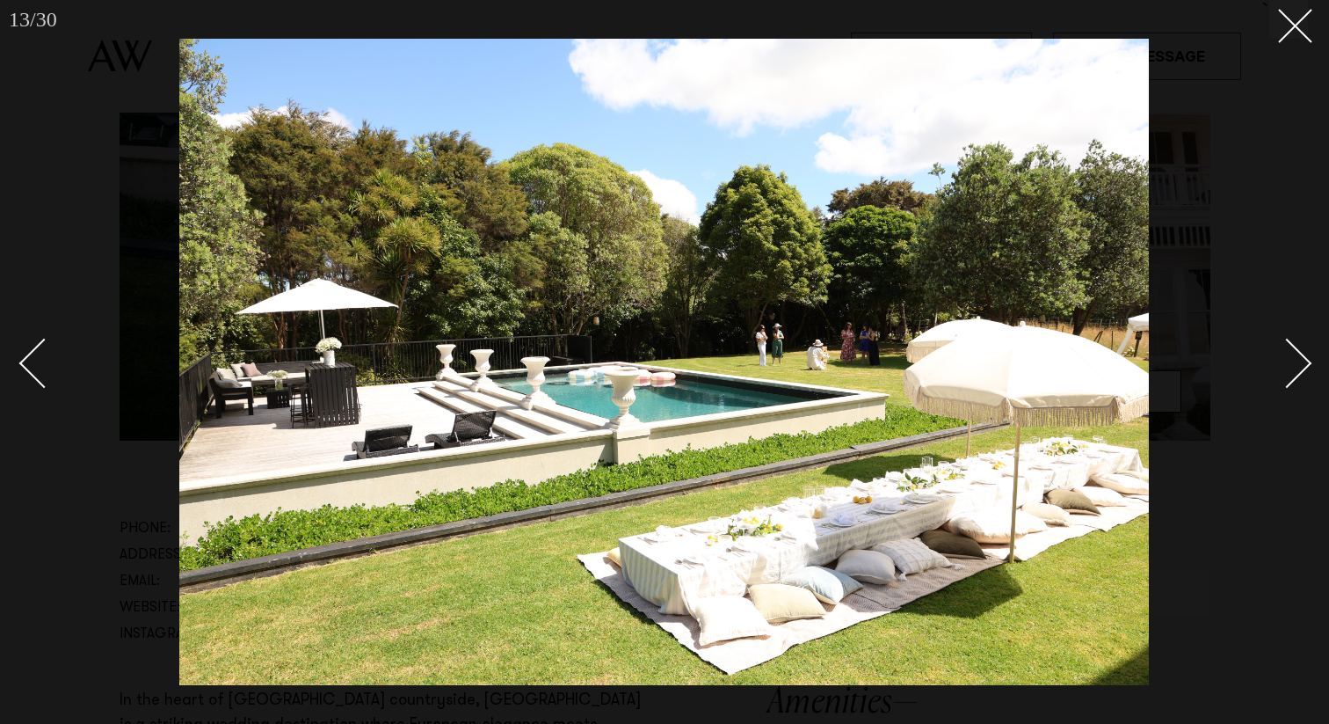
click at [1298, 374] on div "Next slide" at bounding box center [1287, 363] width 50 height 50
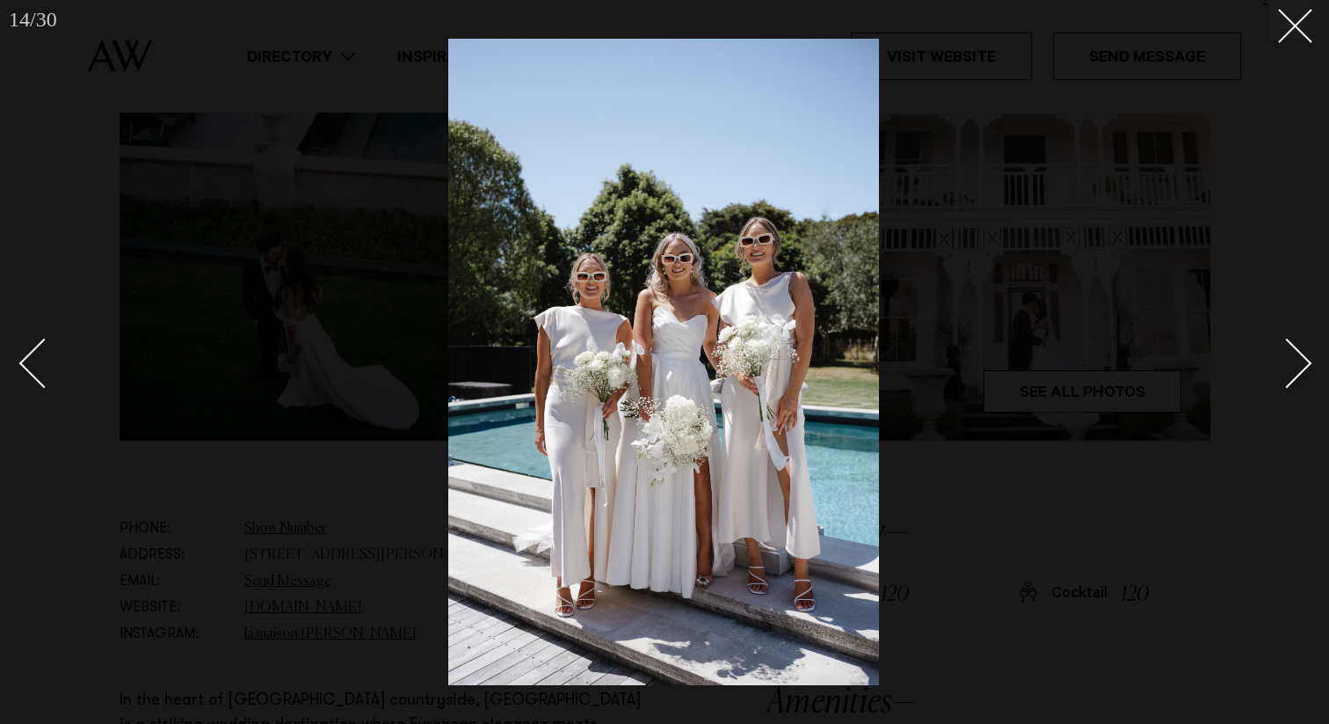
click at [1298, 374] on div "Next slide" at bounding box center [1287, 363] width 50 height 50
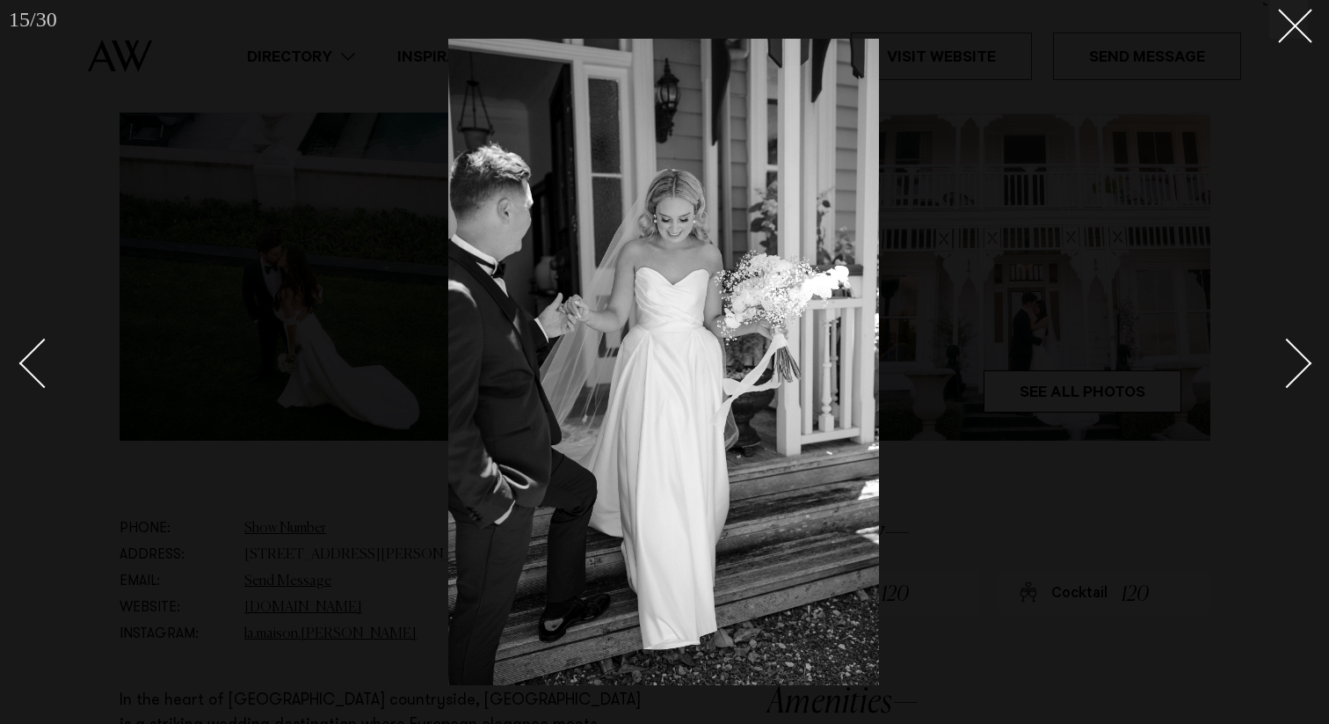
click at [1298, 374] on div "Next slide" at bounding box center [1287, 363] width 50 height 50
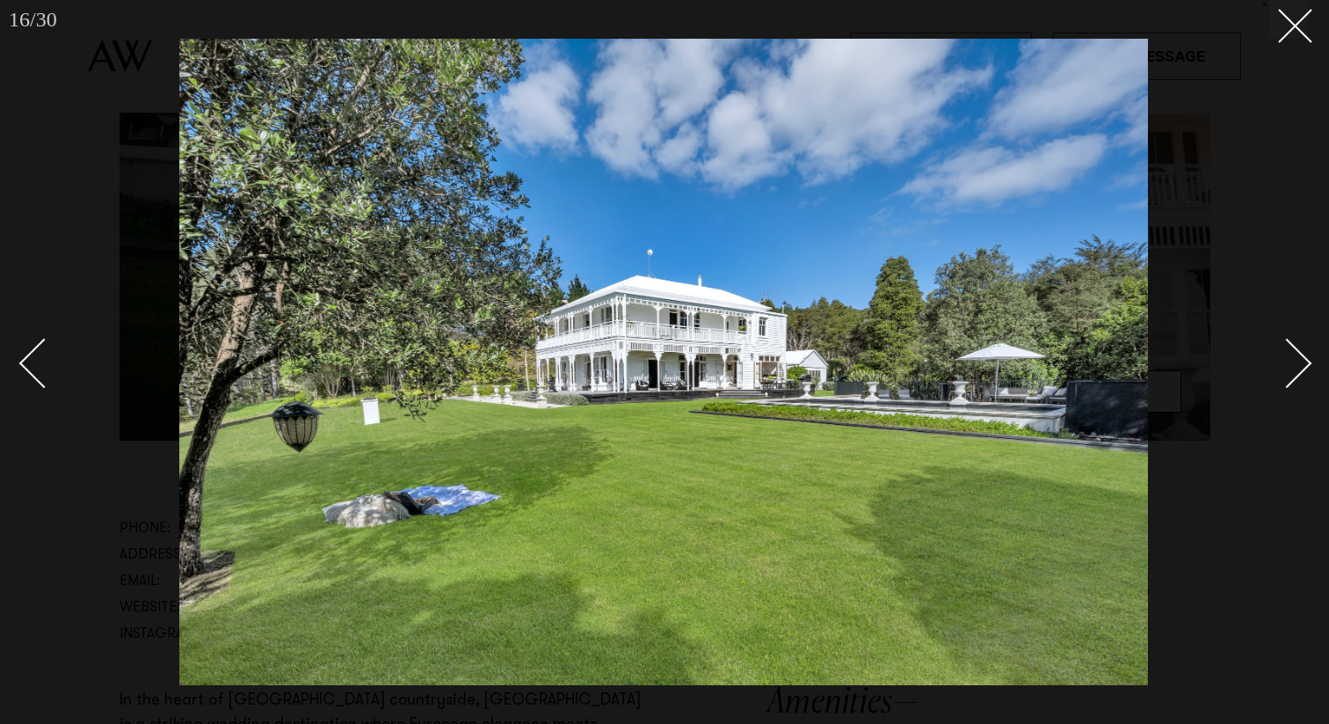
click at [1298, 374] on div "Next slide" at bounding box center [1287, 363] width 50 height 50
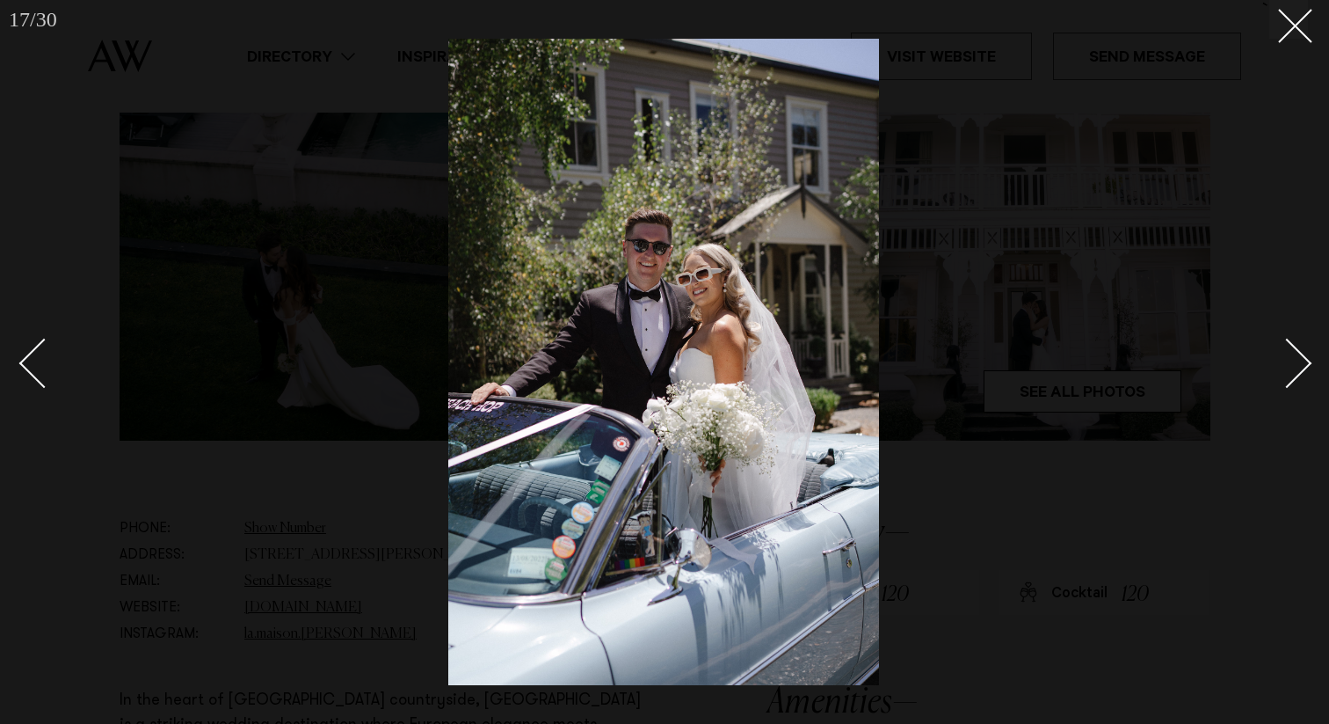
click at [1298, 374] on div "Next slide" at bounding box center [1287, 363] width 50 height 50
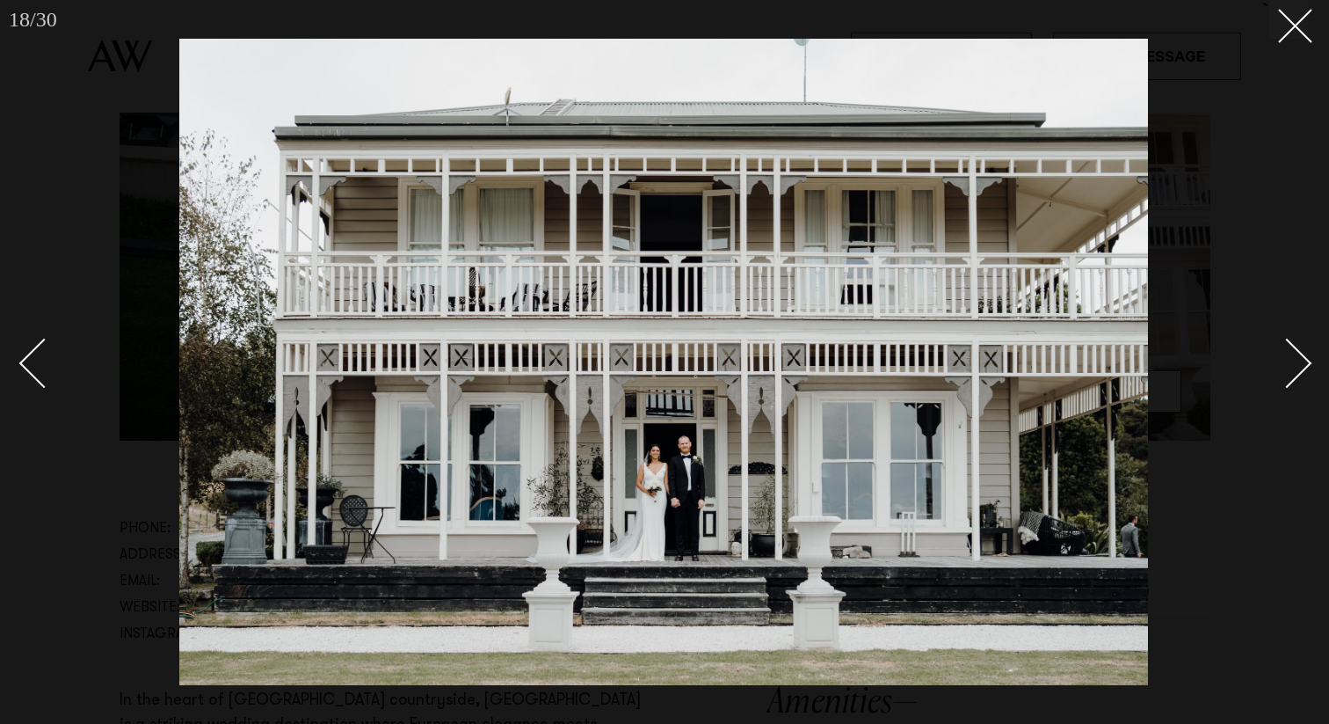
click at [1298, 374] on div "Next slide" at bounding box center [1287, 363] width 50 height 50
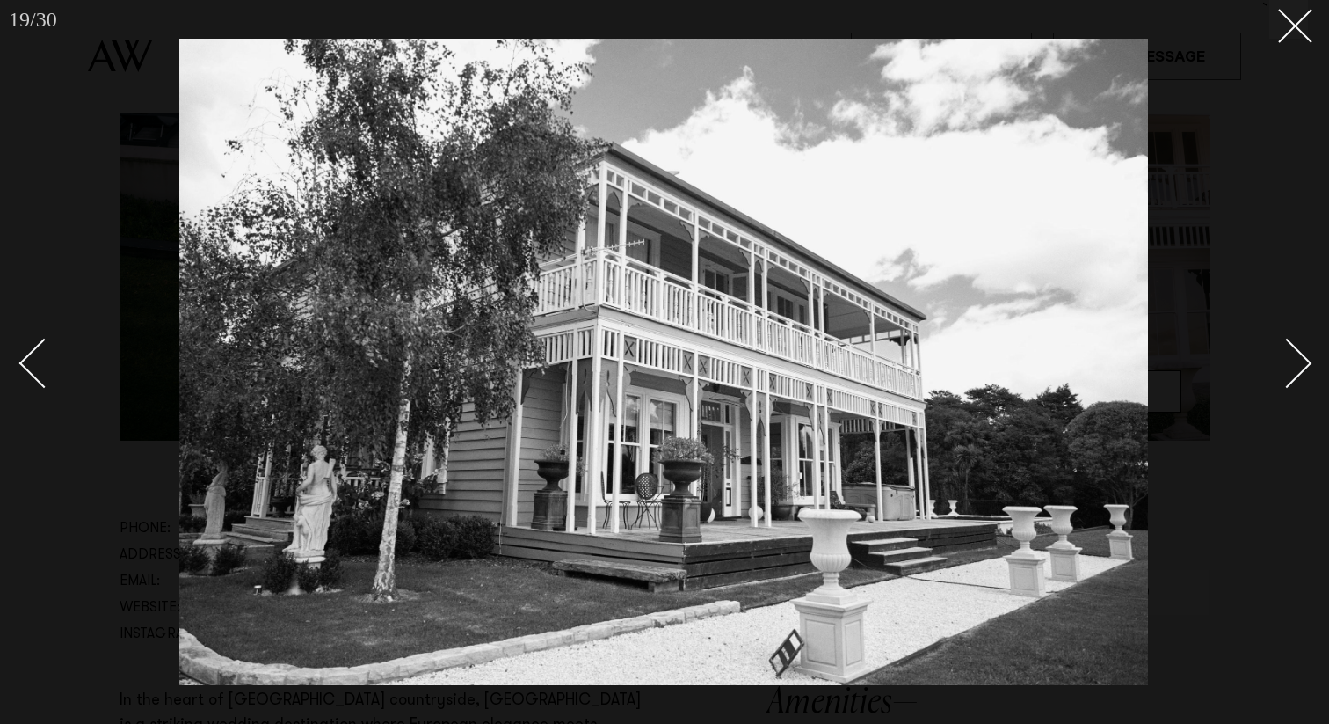
click at [1298, 374] on div "Next slide" at bounding box center [1287, 363] width 50 height 50
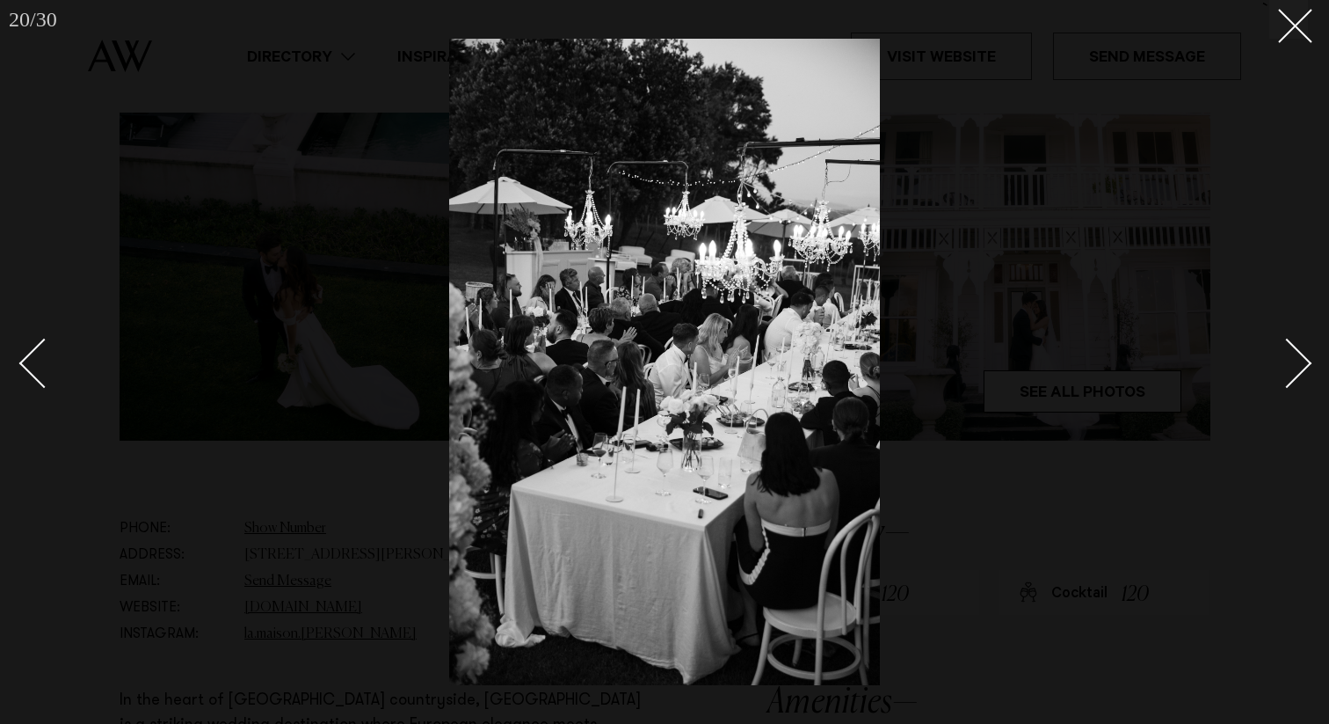
click at [1298, 374] on div "Next slide" at bounding box center [1287, 363] width 50 height 50
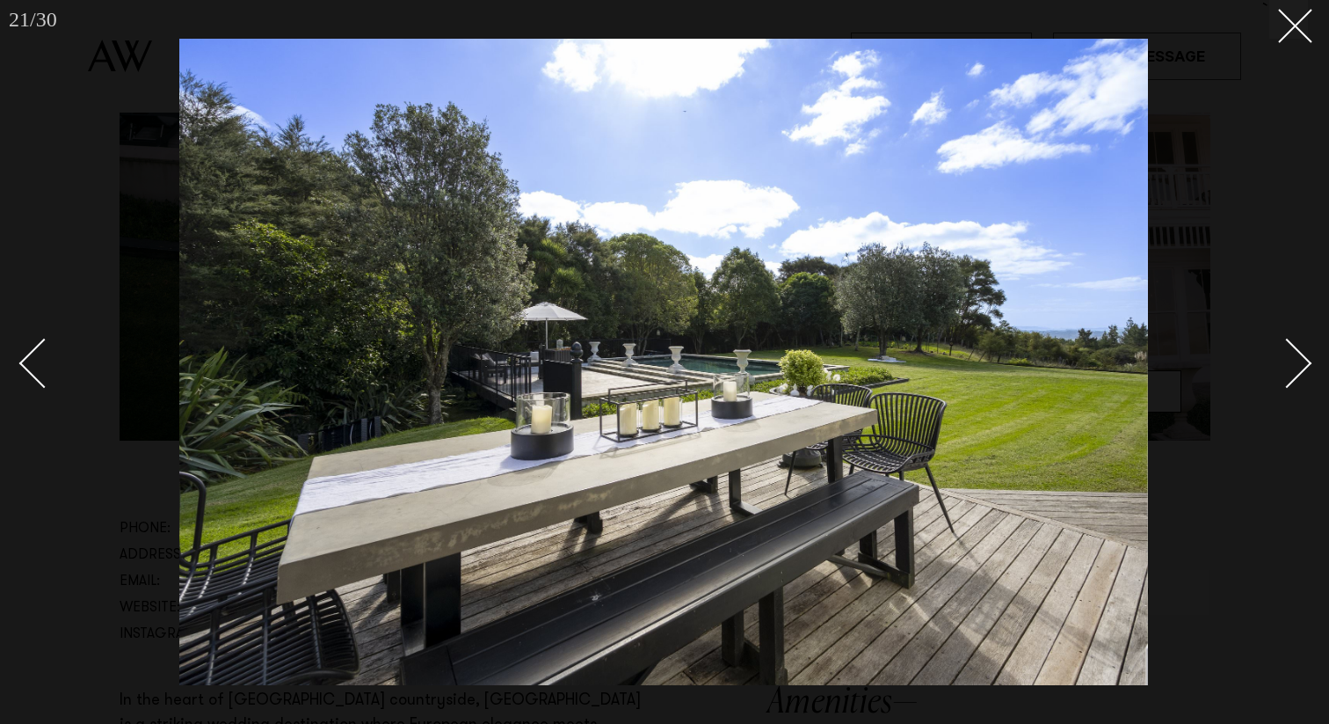
click at [23, 371] on link at bounding box center [52, 362] width 62 height 88
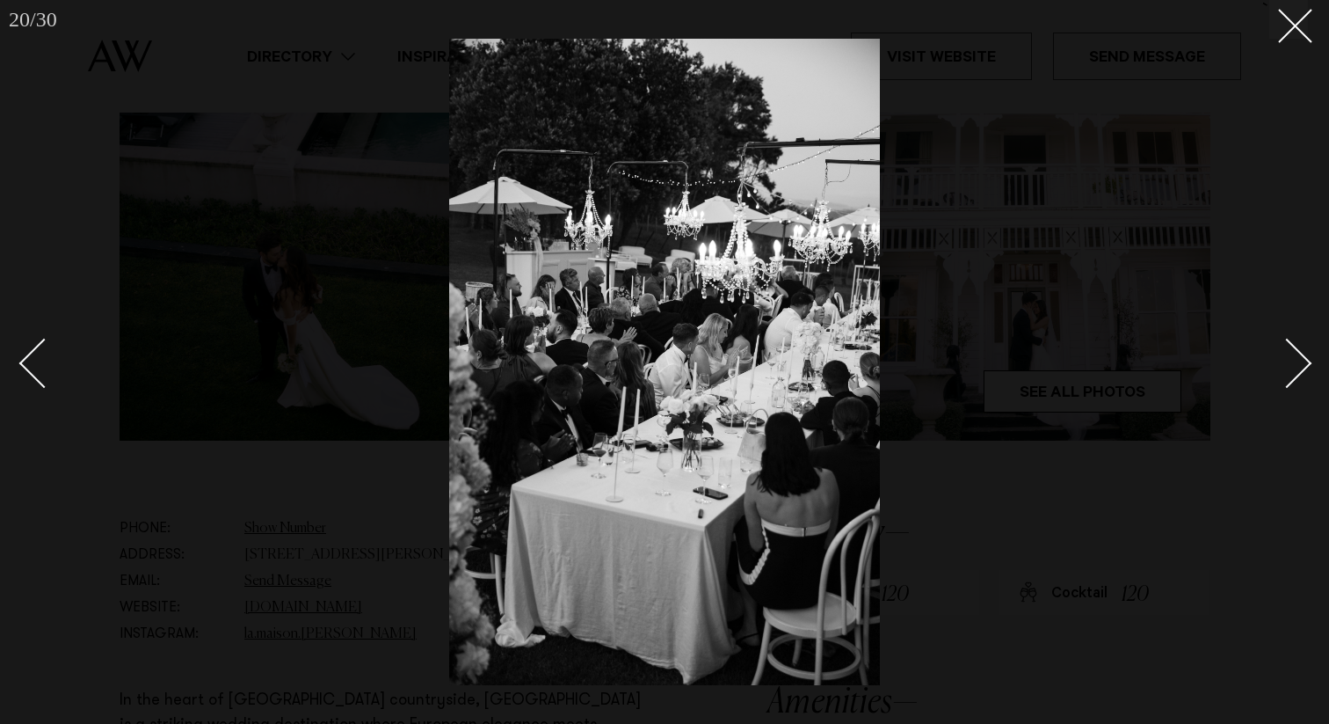
click at [1290, 353] on div "Next slide" at bounding box center [1287, 363] width 50 height 50
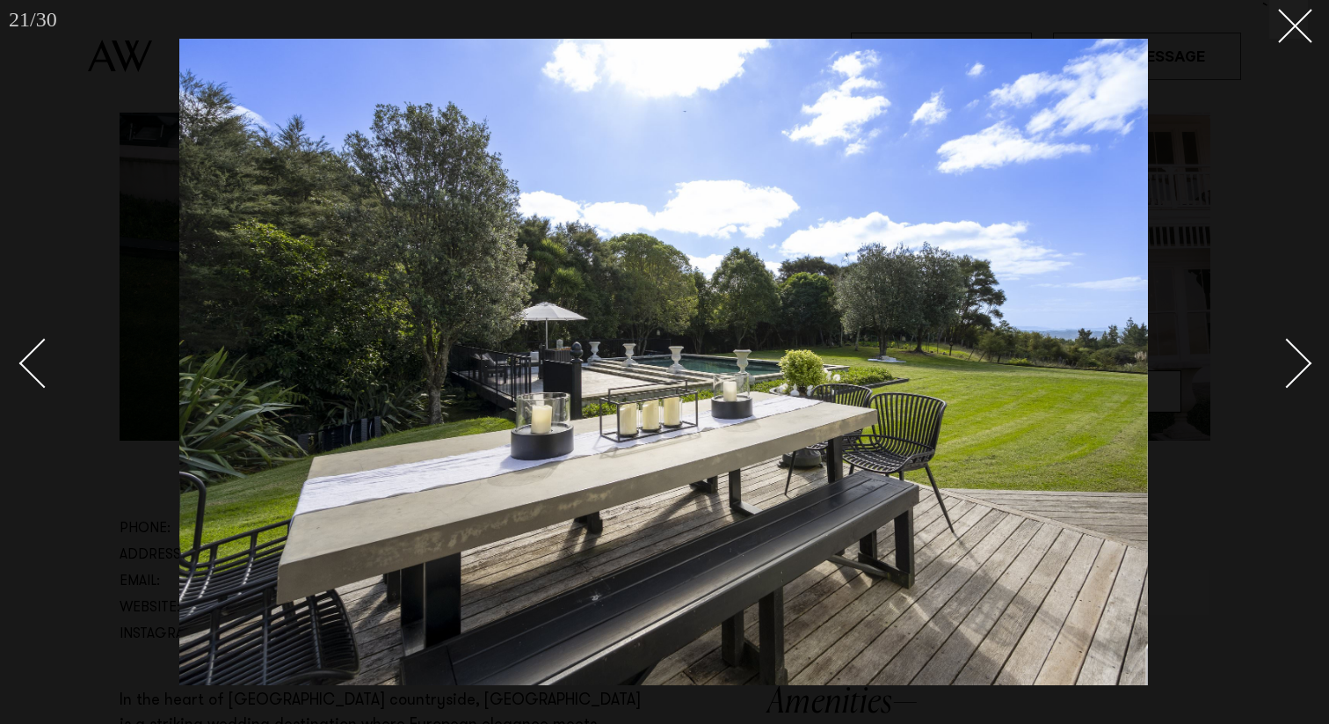
click at [1290, 353] on div "Next slide" at bounding box center [1287, 363] width 50 height 50
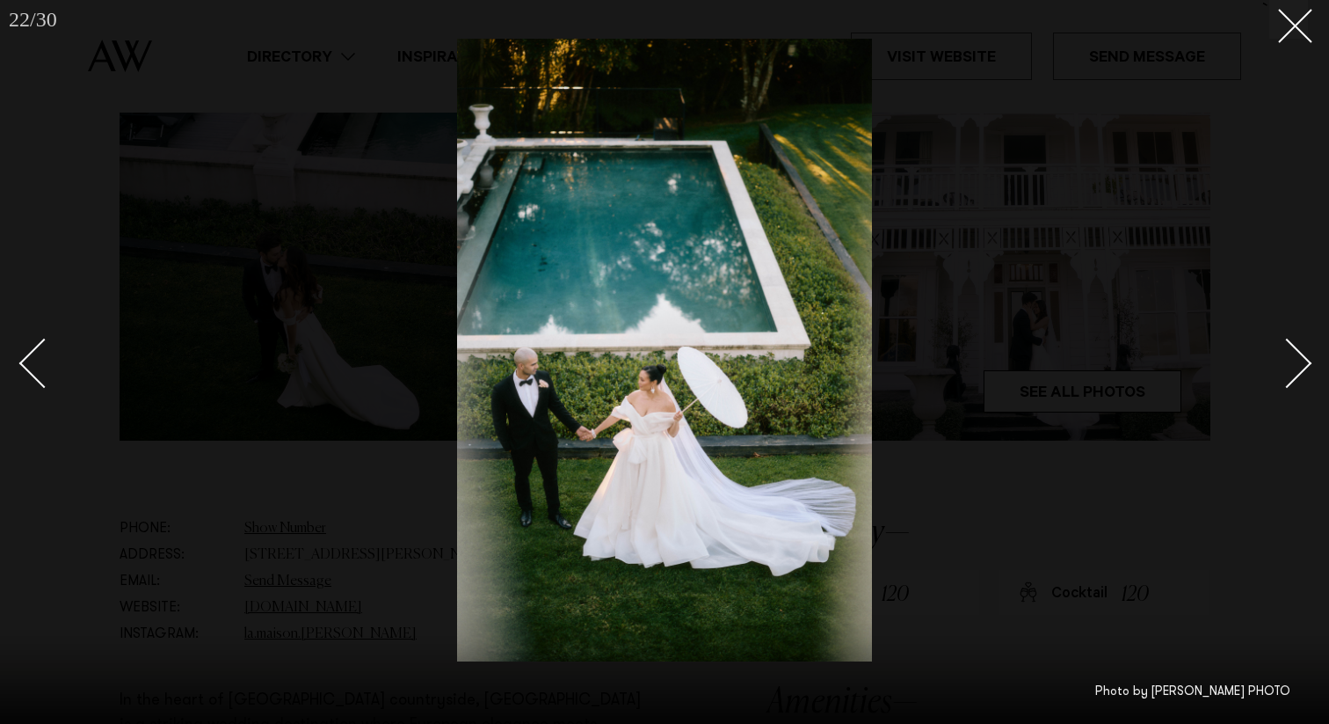
click at [1290, 353] on div "Next slide" at bounding box center [1287, 363] width 50 height 50
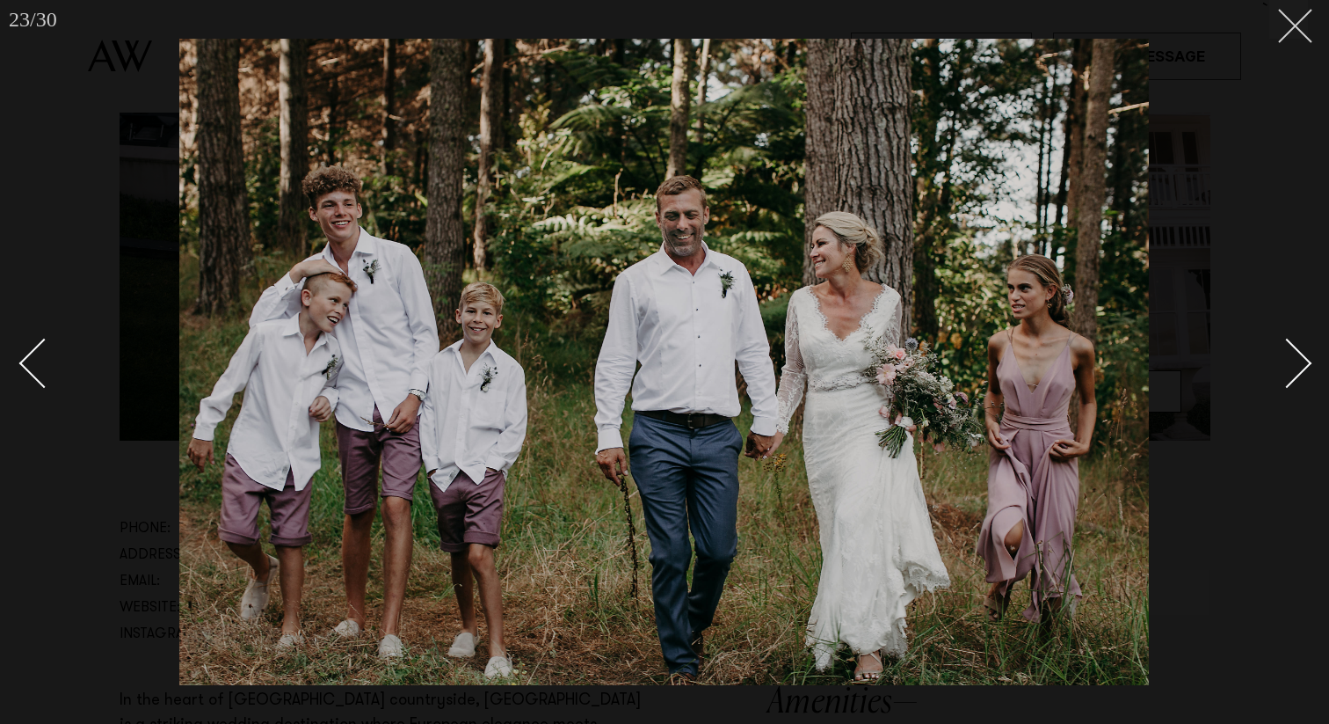
click at [1298, 25] on icon at bounding box center [1288, 19] width 21 height 21
